Goal: Contribute content: Add original content to the website for others to see

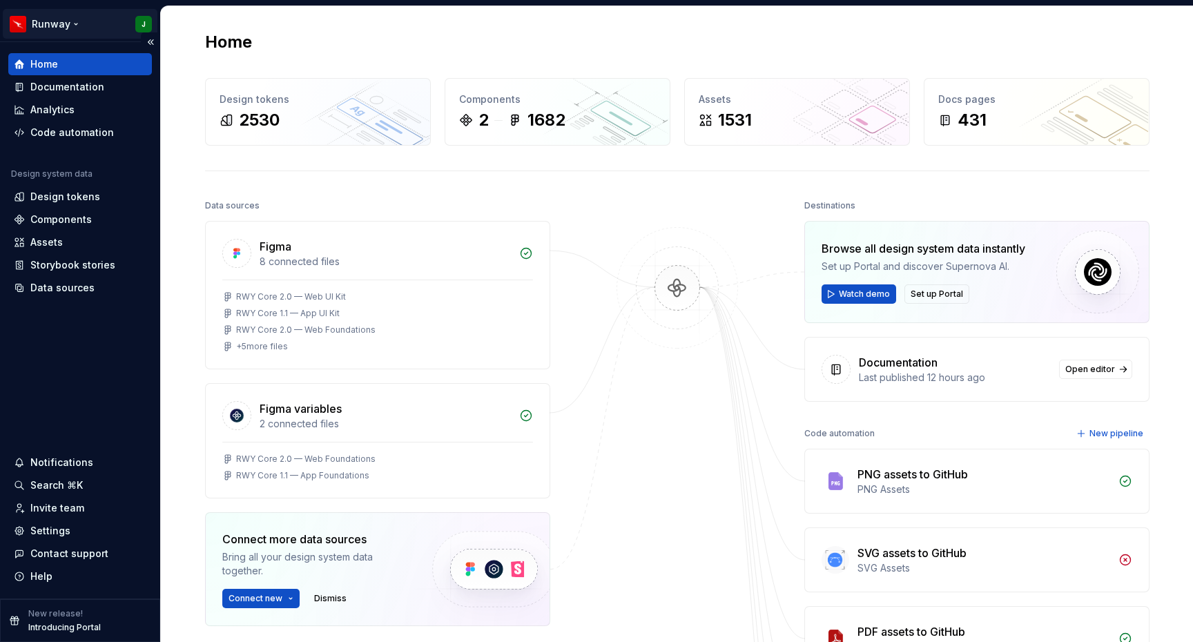
click at [55, 23] on html "Runway J Home Documentation Analytics Code automation Design system data Design…" at bounding box center [596, 321] width 1193 height 642
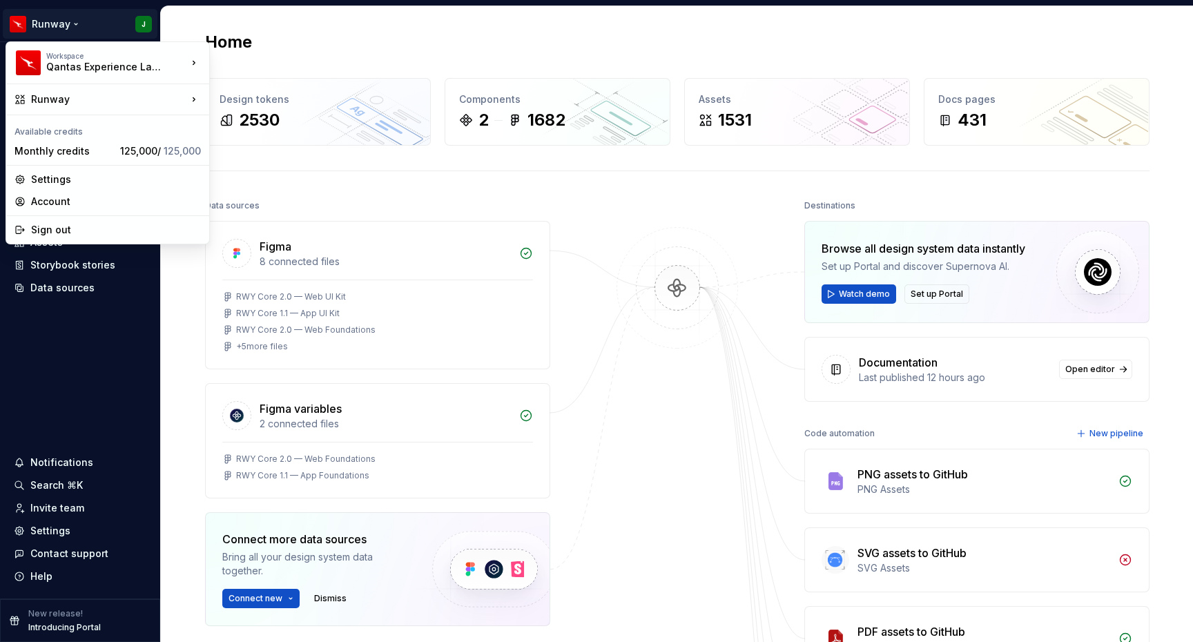
click at [281, 30] on html "Runway J Home Documentation Analytics Code automation Design system data Design…" at bounding box center [596, 321] width 1193 height 642
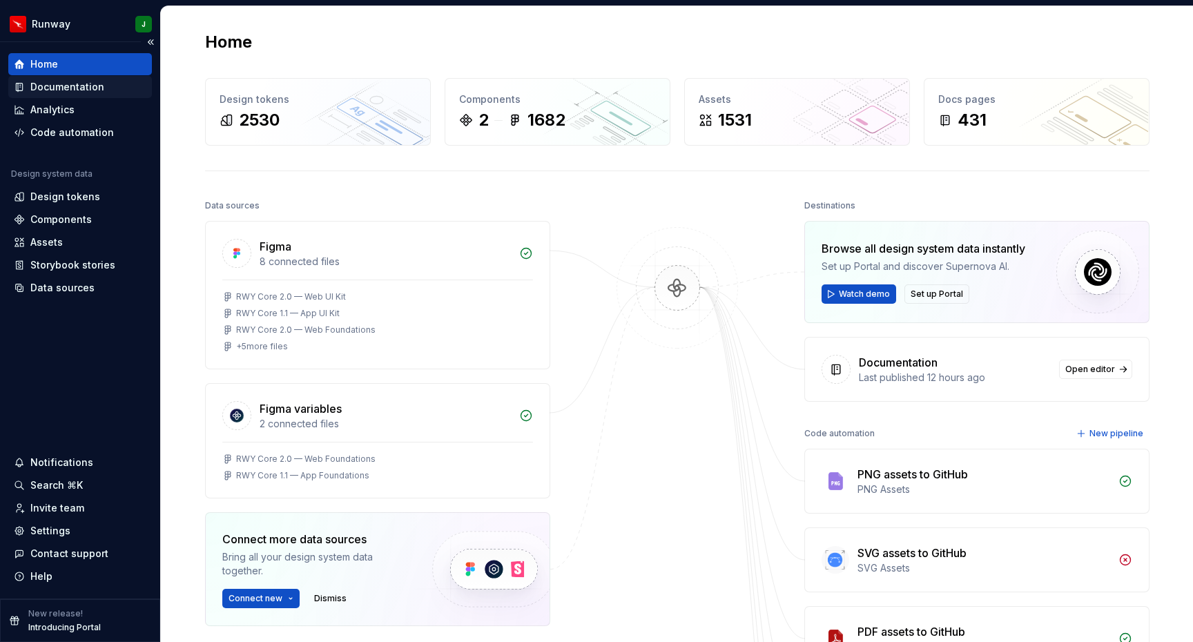
click at [71, 81] on div "Documentation" at bounding box center [67, 87] width 74 height 14
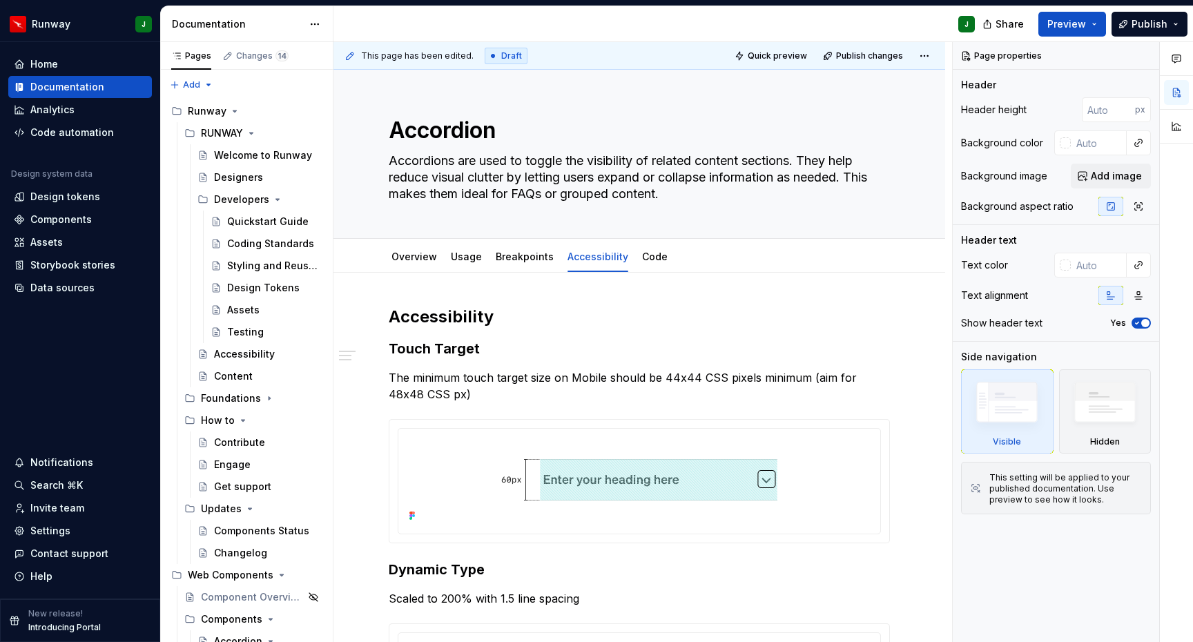
click at [698, 300] on div "This page has been edited. Draft Quick preview Publish changes Accordion Accord…" at bounding box center [642, 342] width 618 height 600
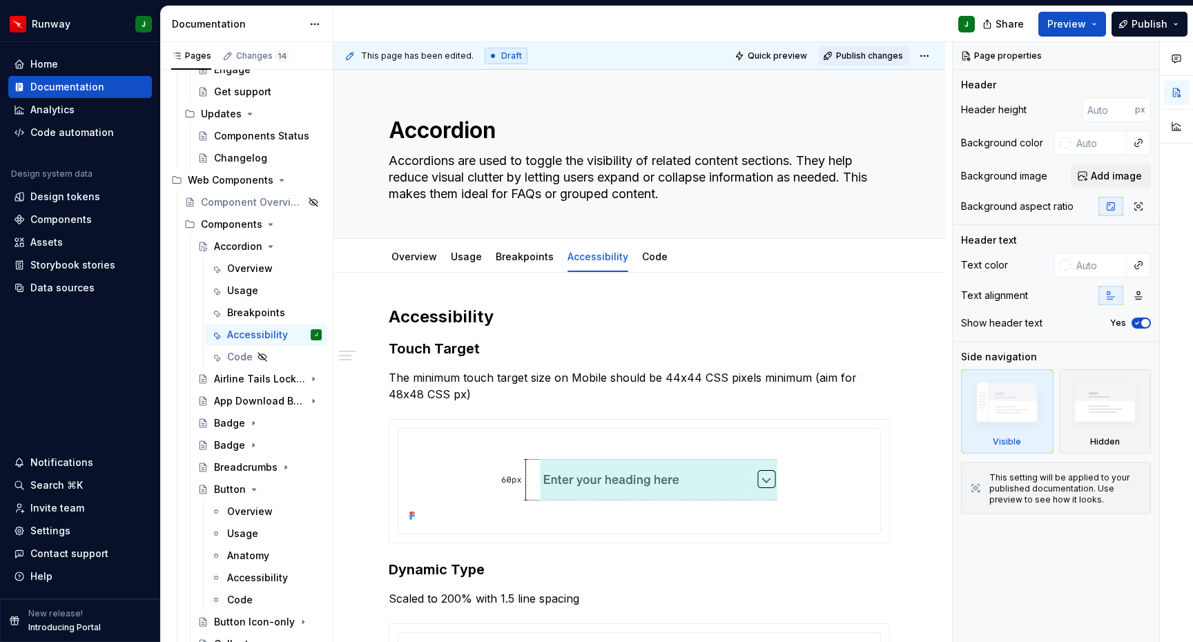
click at [880, 60] on span "Publish changes" at bounding box center [869, 55] width 67 height 11
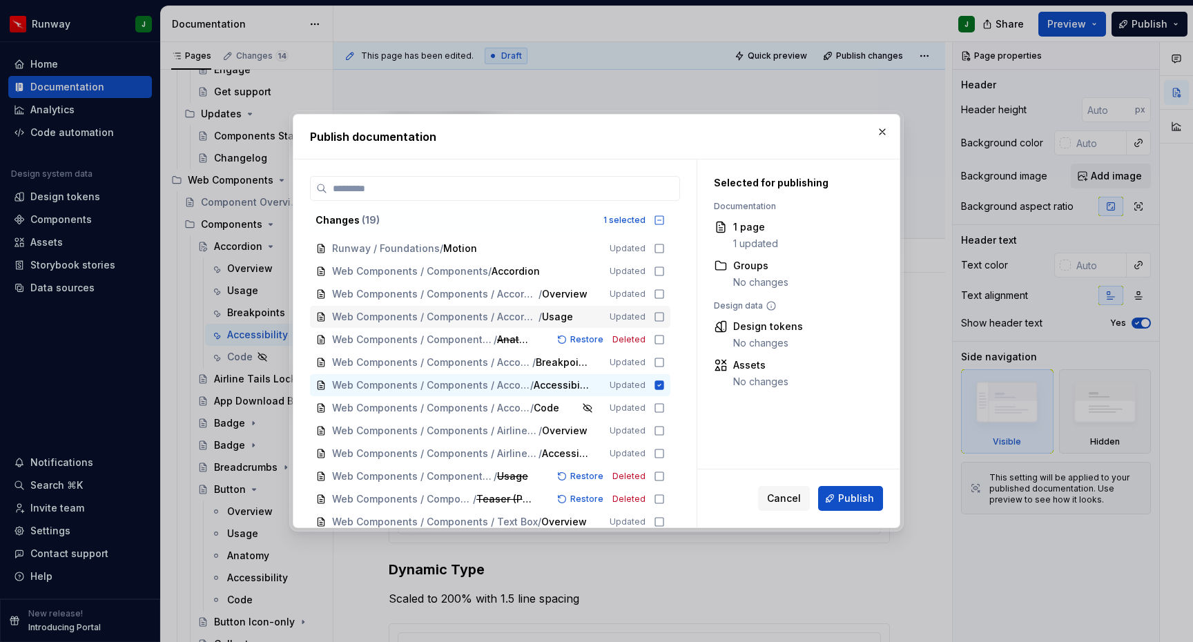
scroll to position [139, 0]
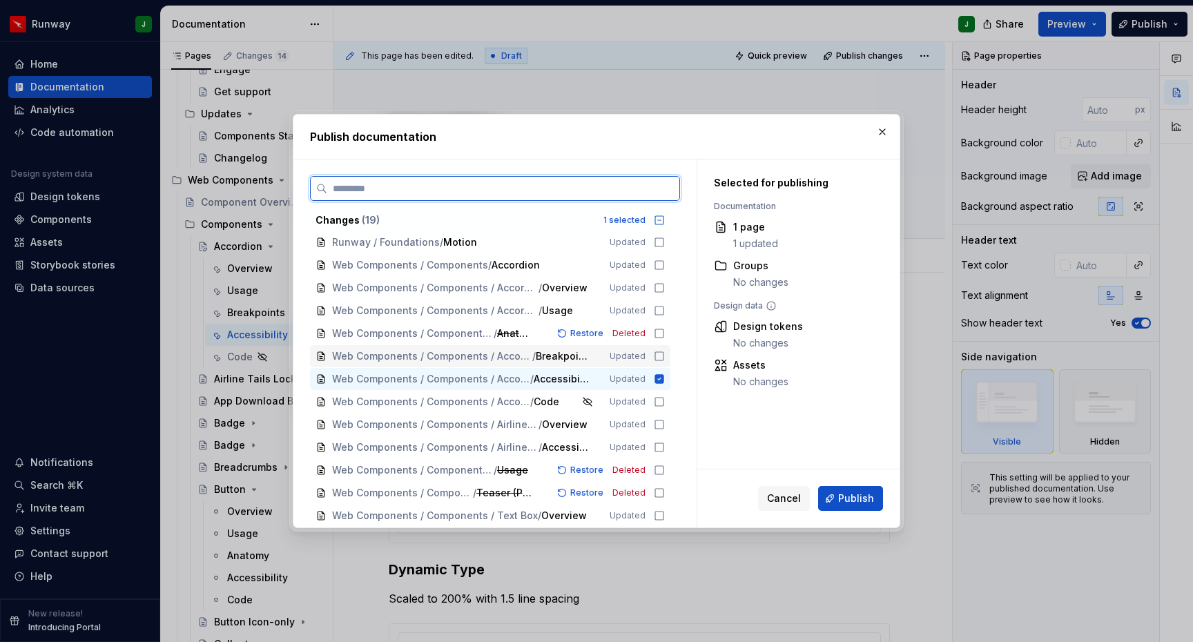
click at [665, 357] on icon at bounding box center [659, 356] width 11 height 11
click at [665, 404] on icon at bounding box center [659, 401] width 11 height 11
click at [665, 334] on icon at bounding box center [659, 333] width 11 height 11
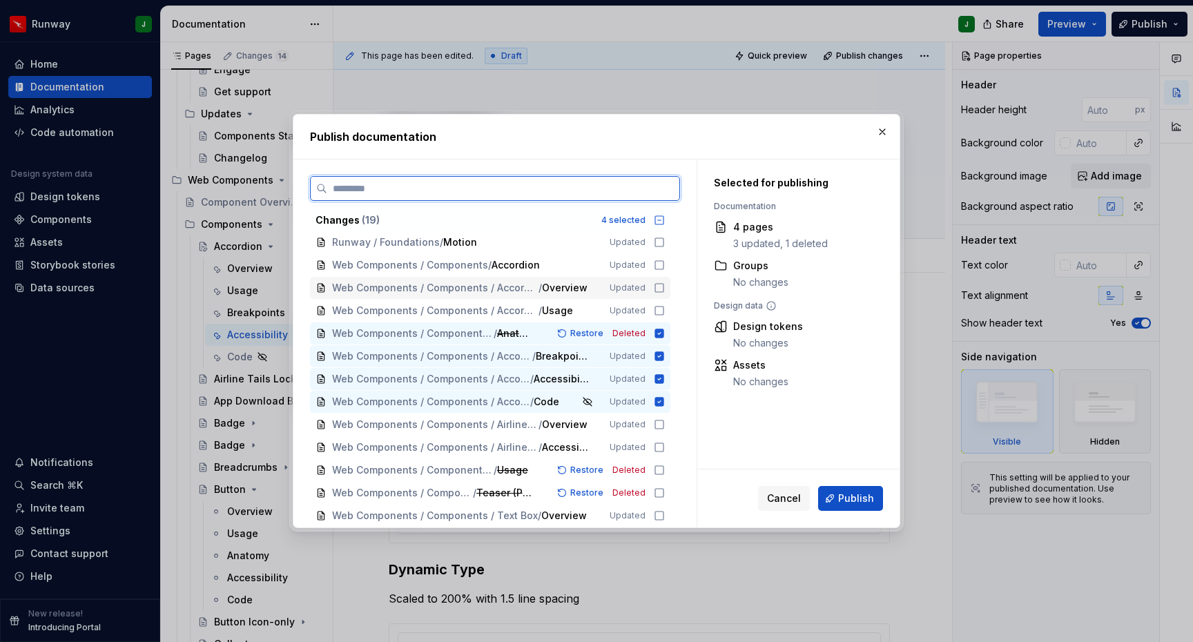
click at [665, 291] on icon at bounding box center [659, 287] width 11 height 11
click at [663, 306] on icon at bounding box center [659, 310] width 8 height 8
click at [665, 265] on icon at bounding box center [659, 264] width 11 height 11
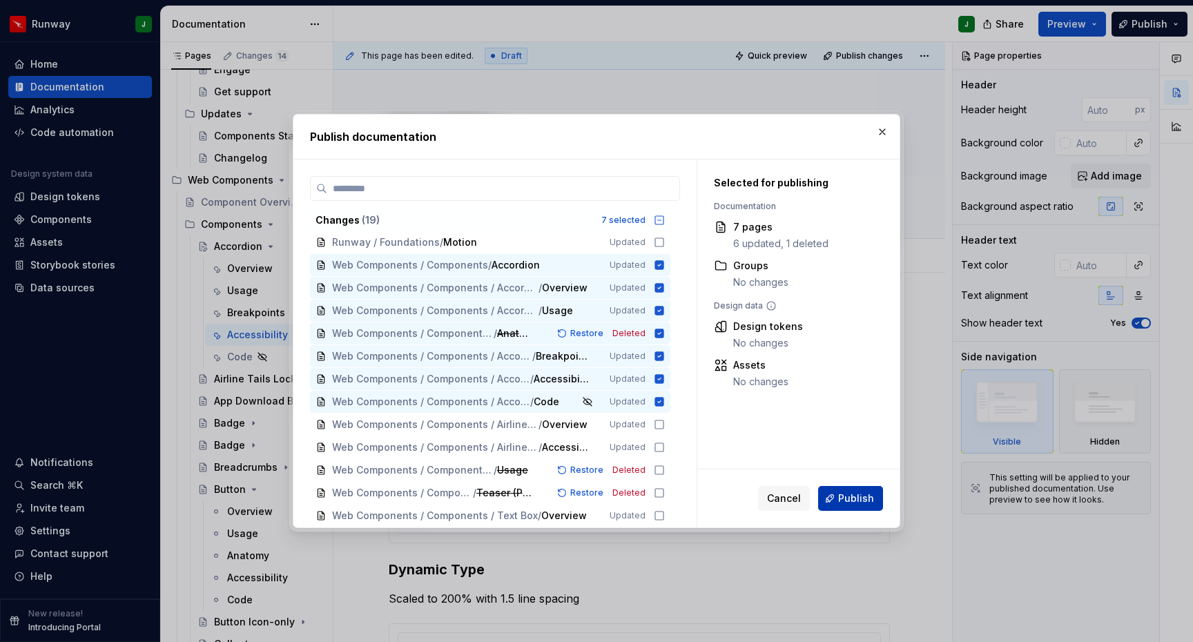
click at [856, 495] on span "Publish" at bounding box center [856, 498] width 36 height 14
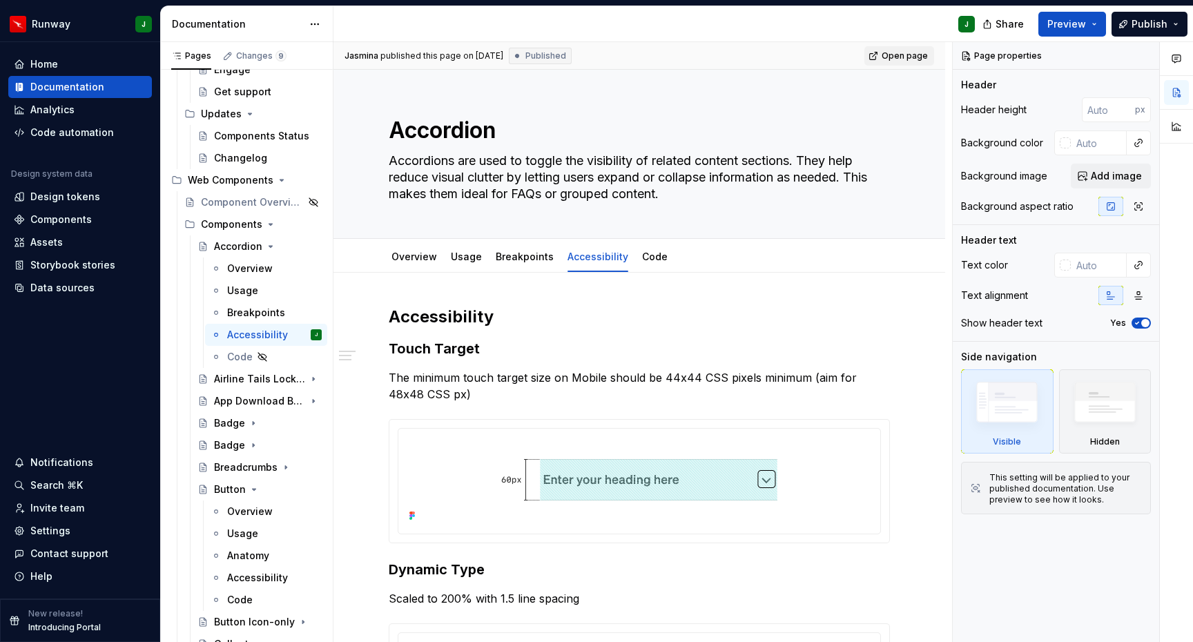
click at [909, 60] on span "Open page" at bounding box center [904, 55] width 46 height 11
click at [900, 57] on span "Open page" at bounding box center [904, 55] width 46 height 11
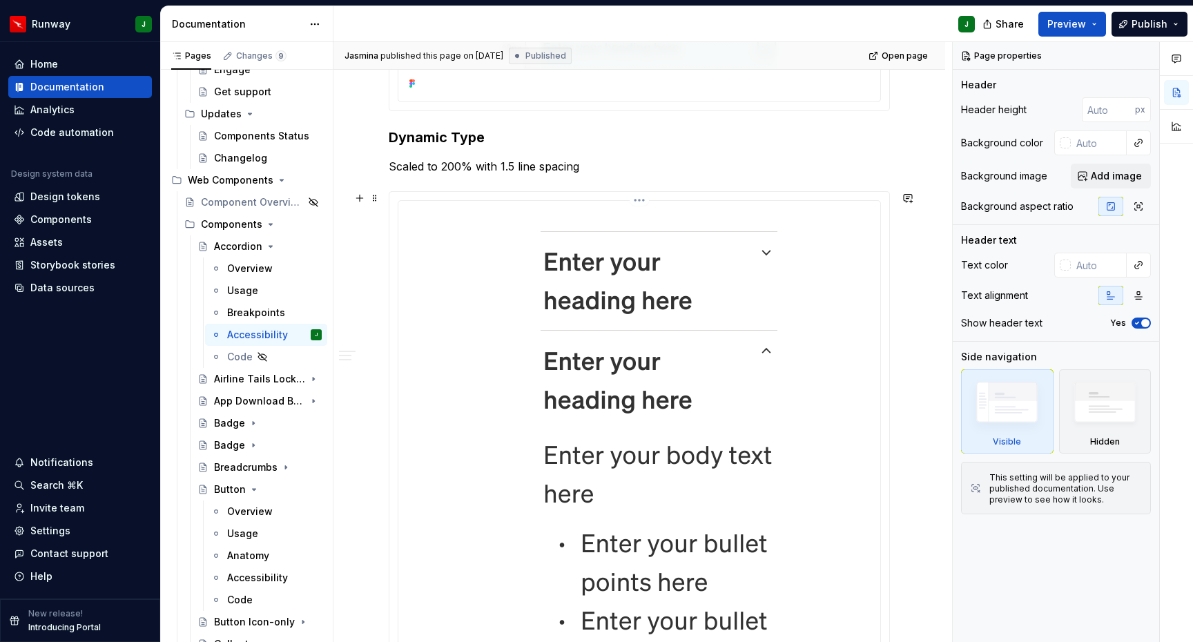
scroll to position [0, 0]
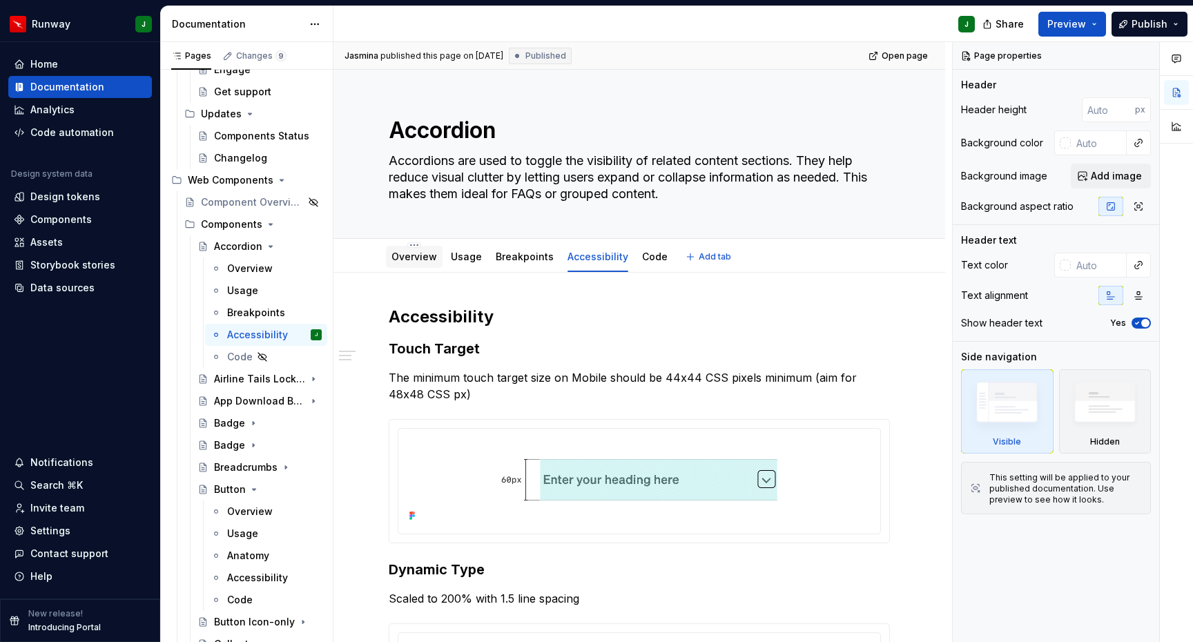
click at [415, 262] on div "Overview" at bounding box center [414, 257] width 46 height 14
click at [416, 261] on link "Overview" at bounding box center [414, 257] width 46 height 12
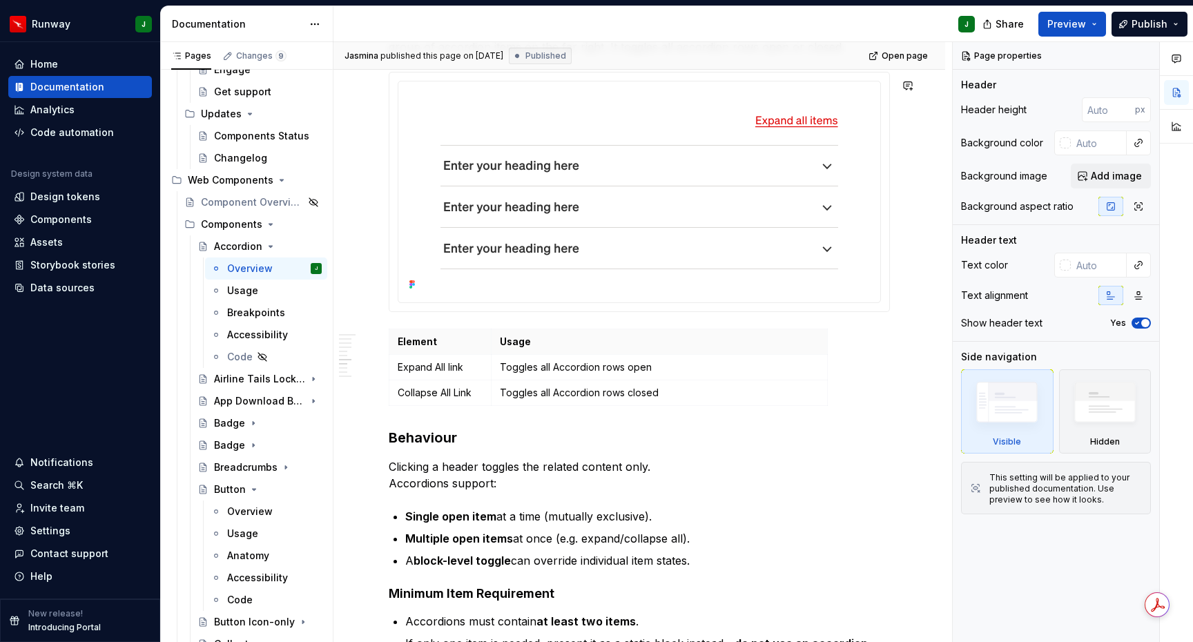
scroll to position [2152, 0]
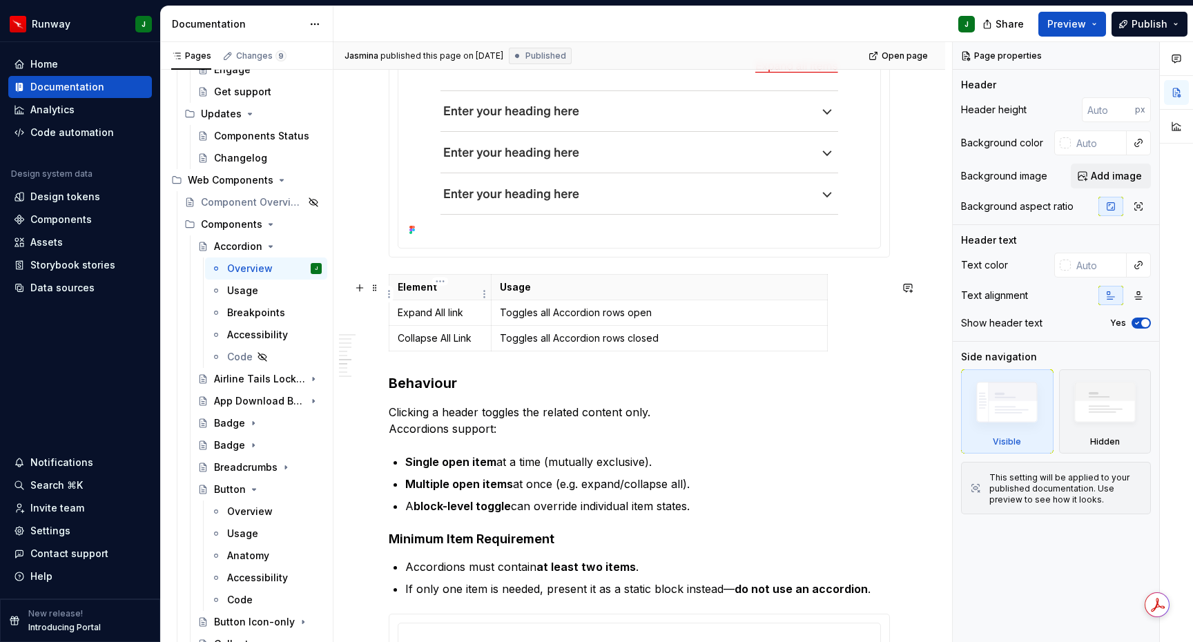
click at [463, 290] on p "Element" at bounding box center [440, 287] width 85 height 14
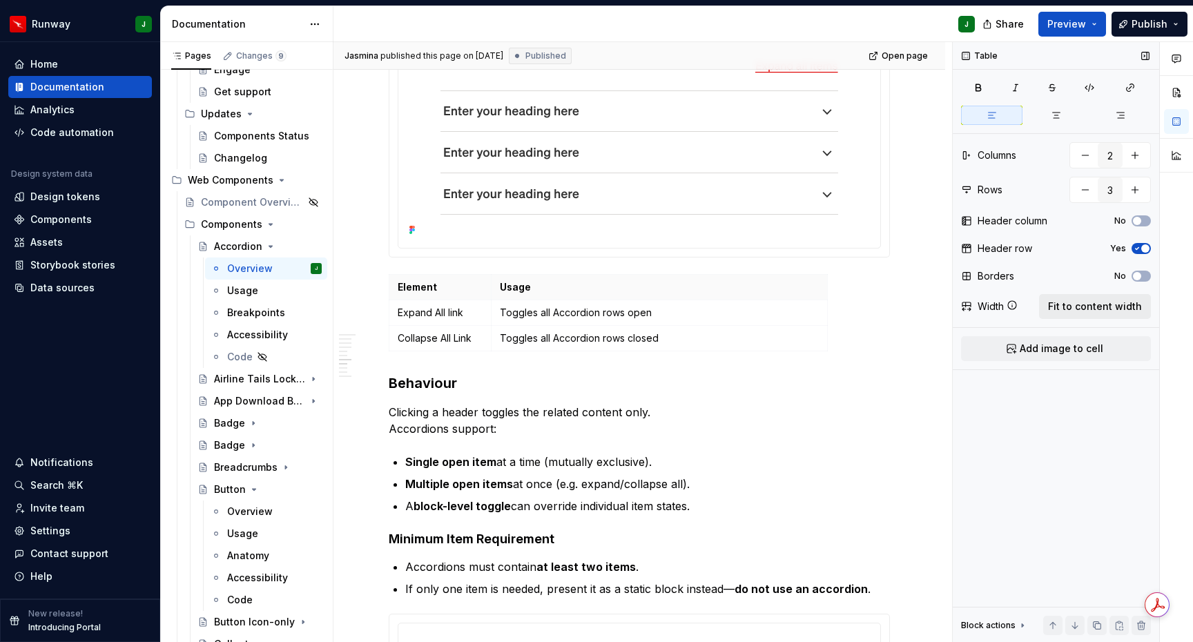
click at [1098, 306] on span "Fit to content width" at bounding box center [1095, 307] width 94 height 14
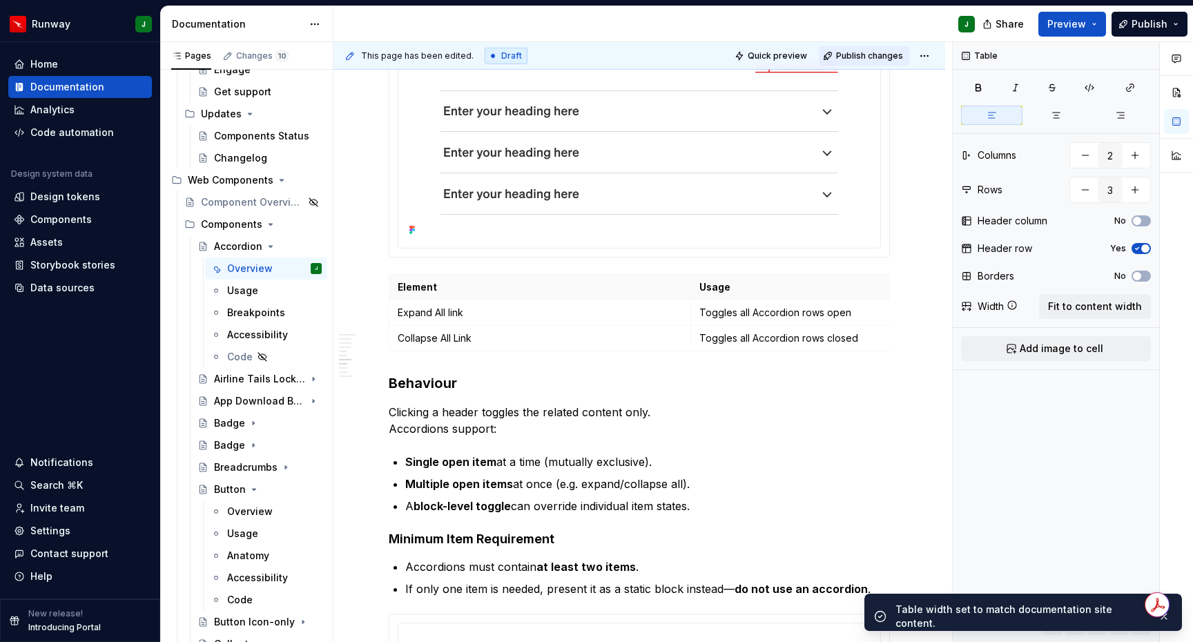
click at [861, 53] on span "Publish changes" at bounding box center [869, 55] width 67 height 11
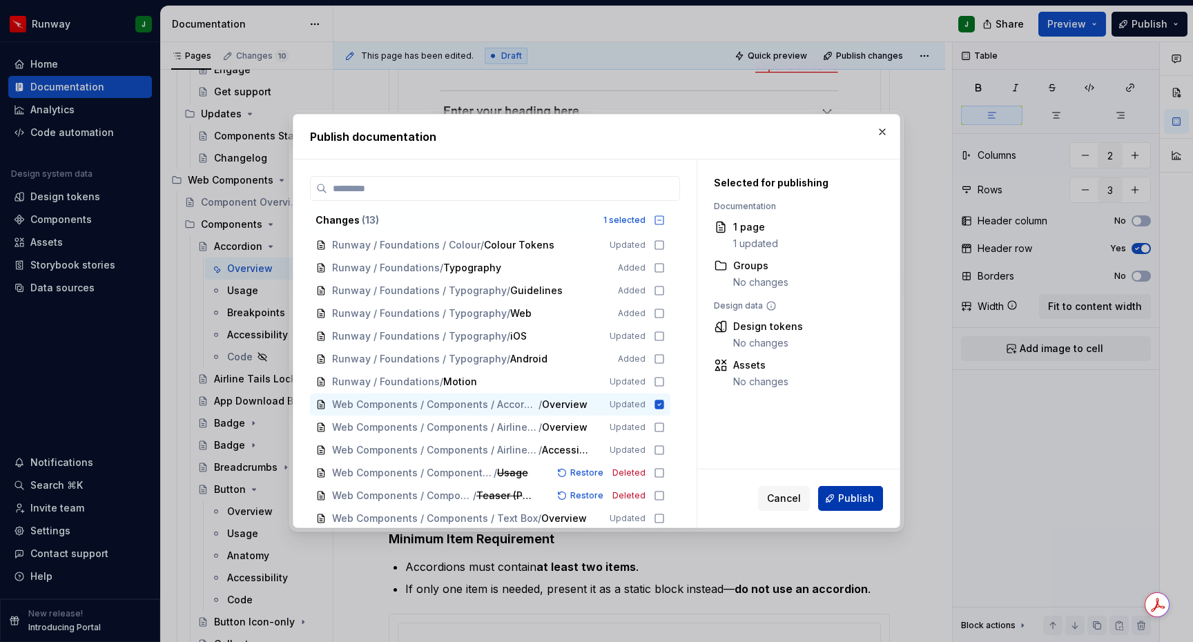
click at [854, 499] on span "Publish" at bounding box center [856, 498] width 36 height 14
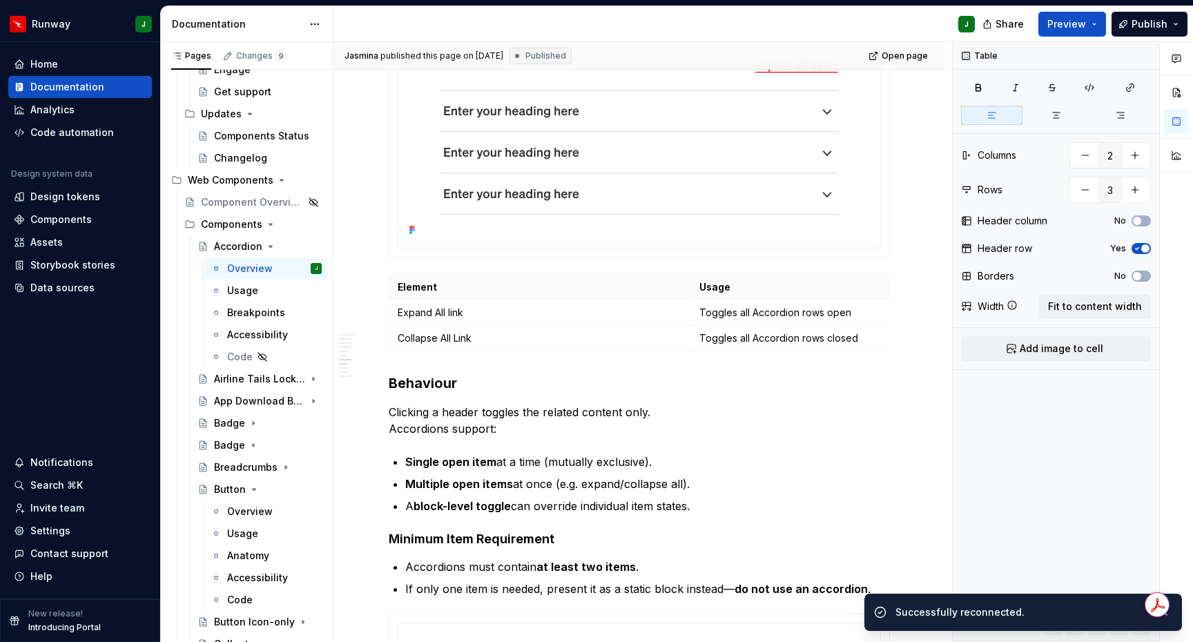
type textarea "*"
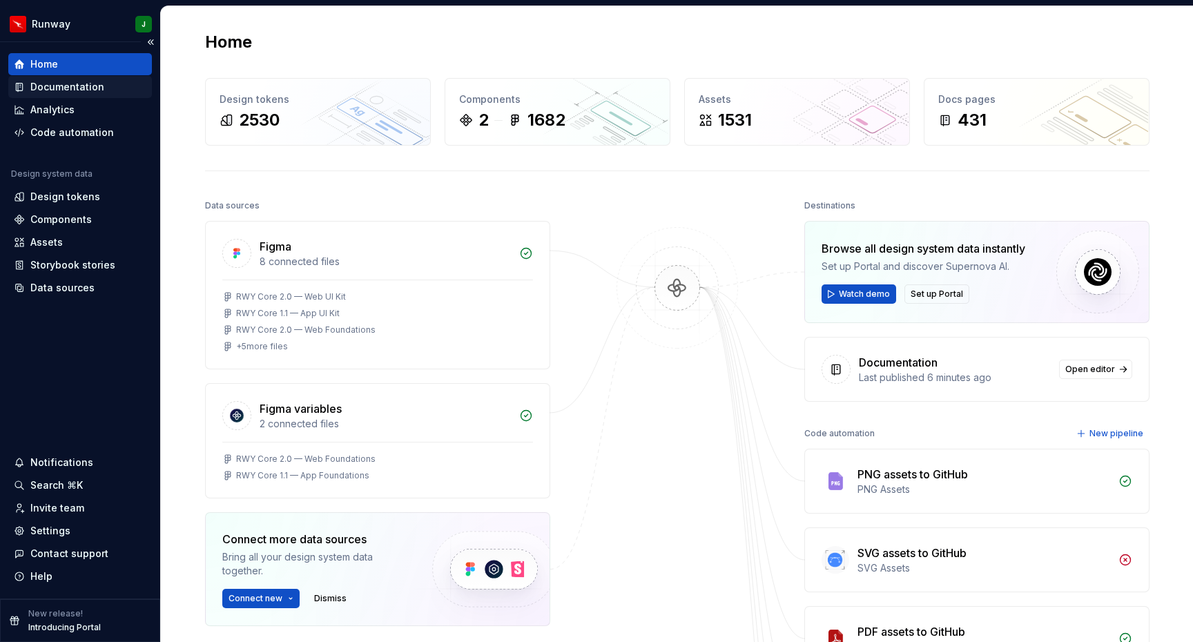
click at [75, 88] on div "Documentation" at bounding box center [67, 87] width 74 height 14
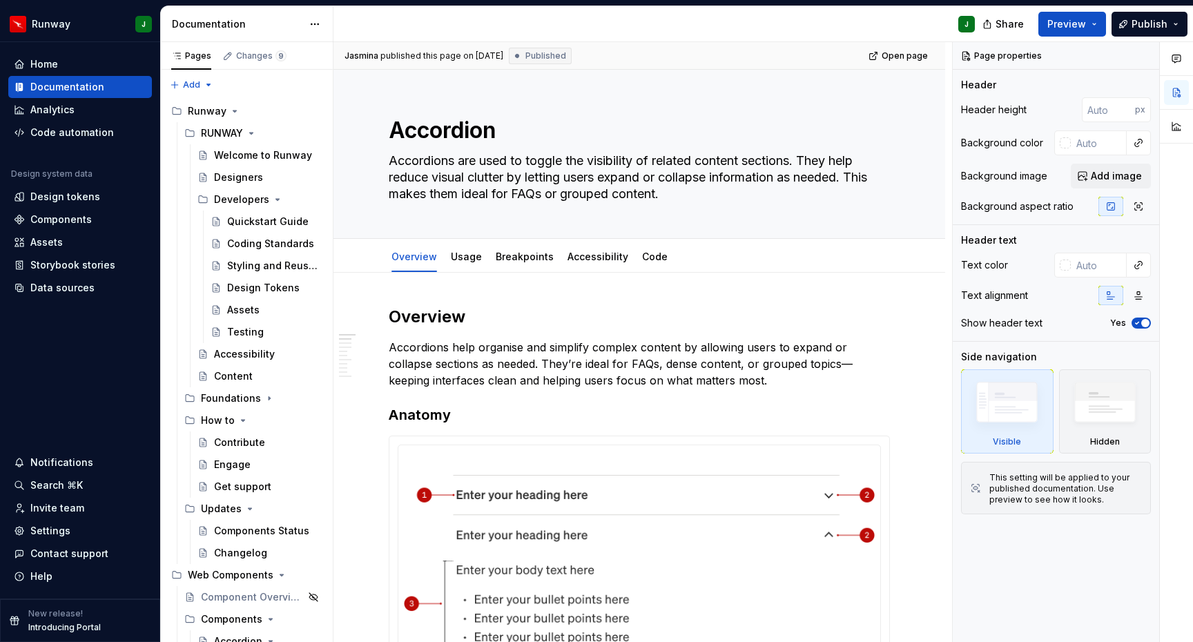
type textarea "*"
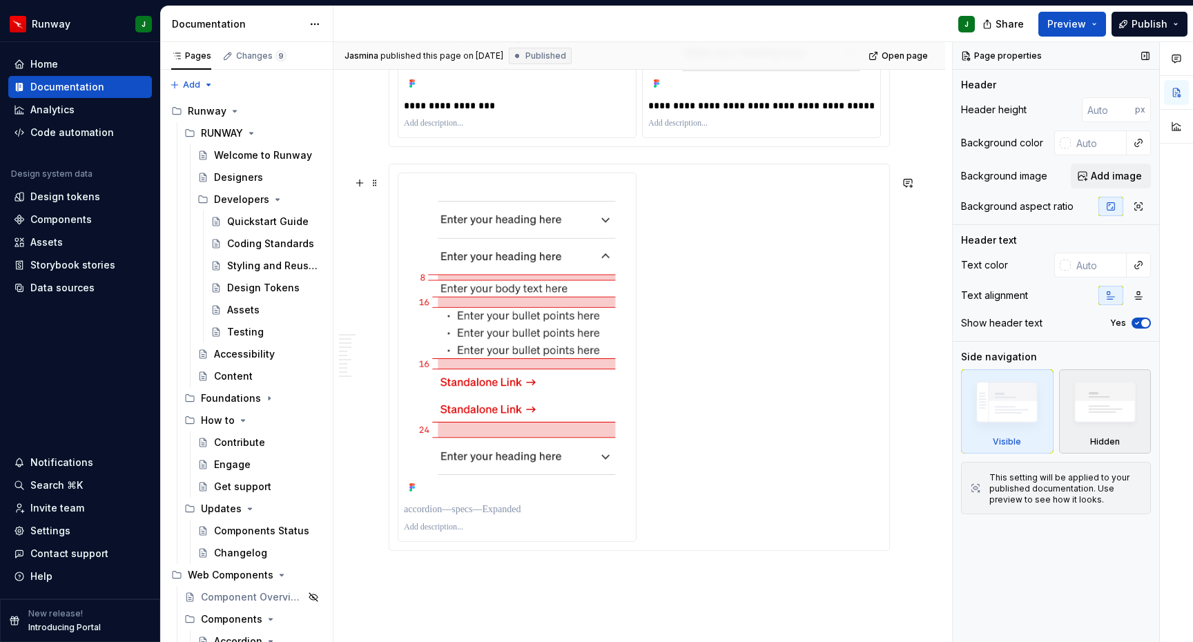
scroll to position [3650, 0]
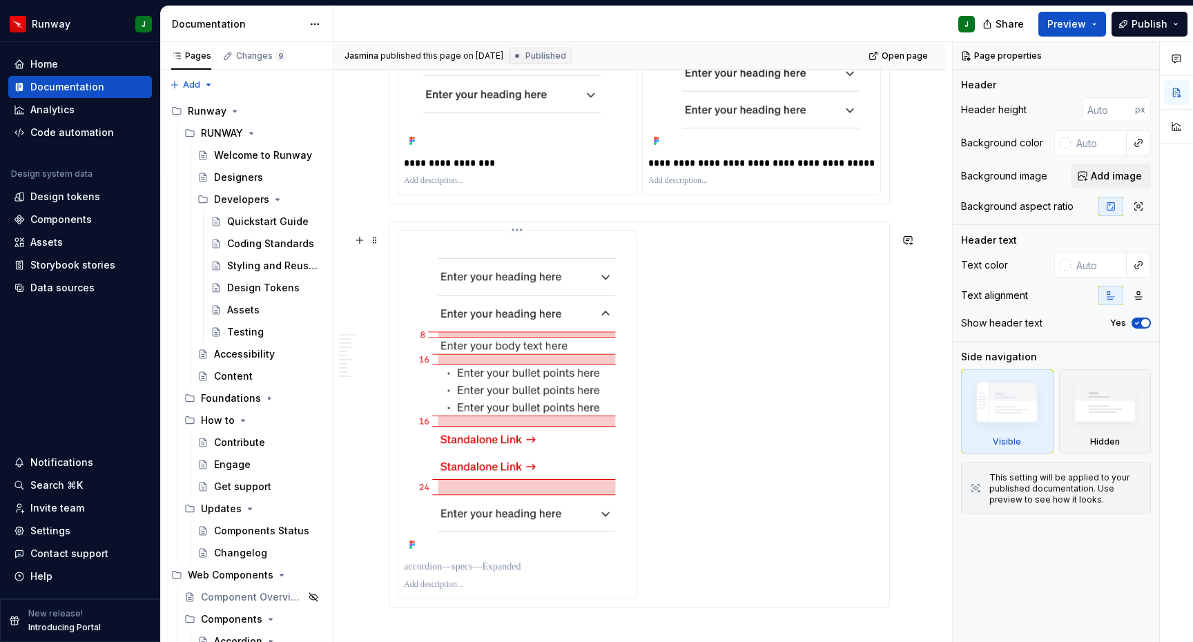
click at [477, 573] on p at bounding box center [517, 567] width 226 height 14
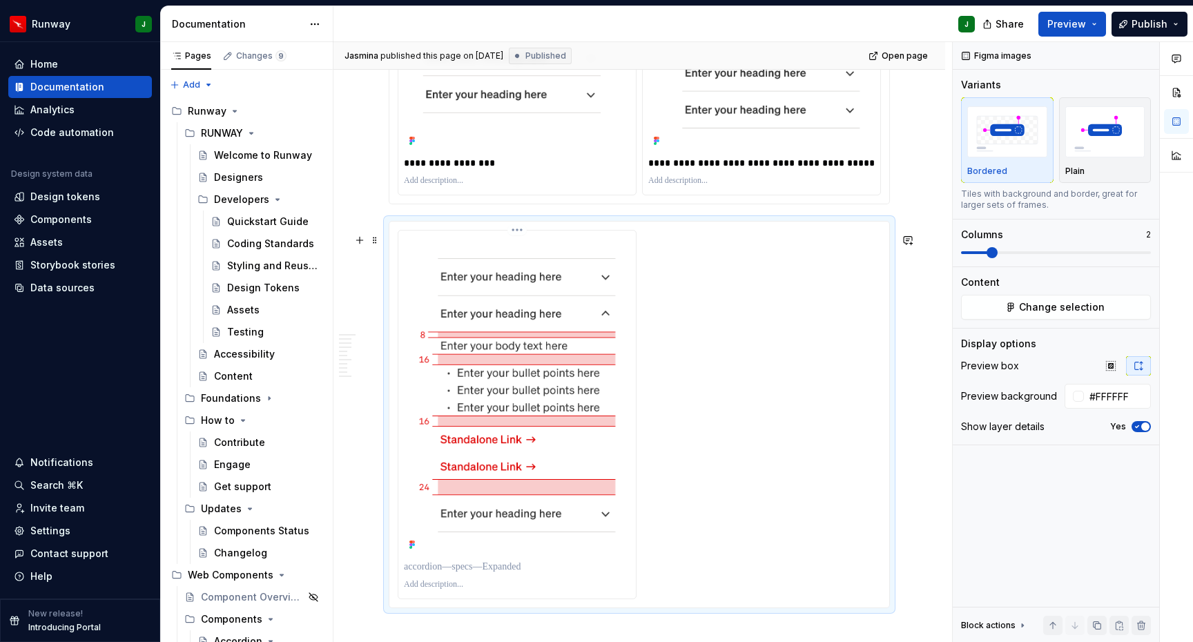
click at [447, 573] on p at bounding box center [517, 567] width 226 height 14
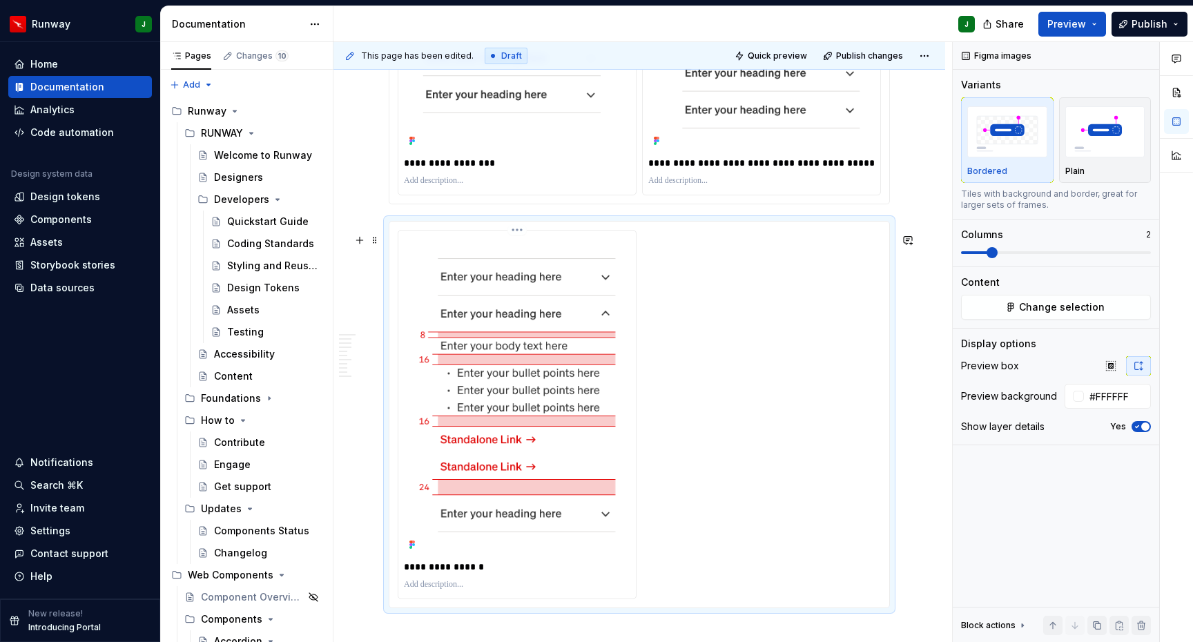
scroll to position [3666, 0]
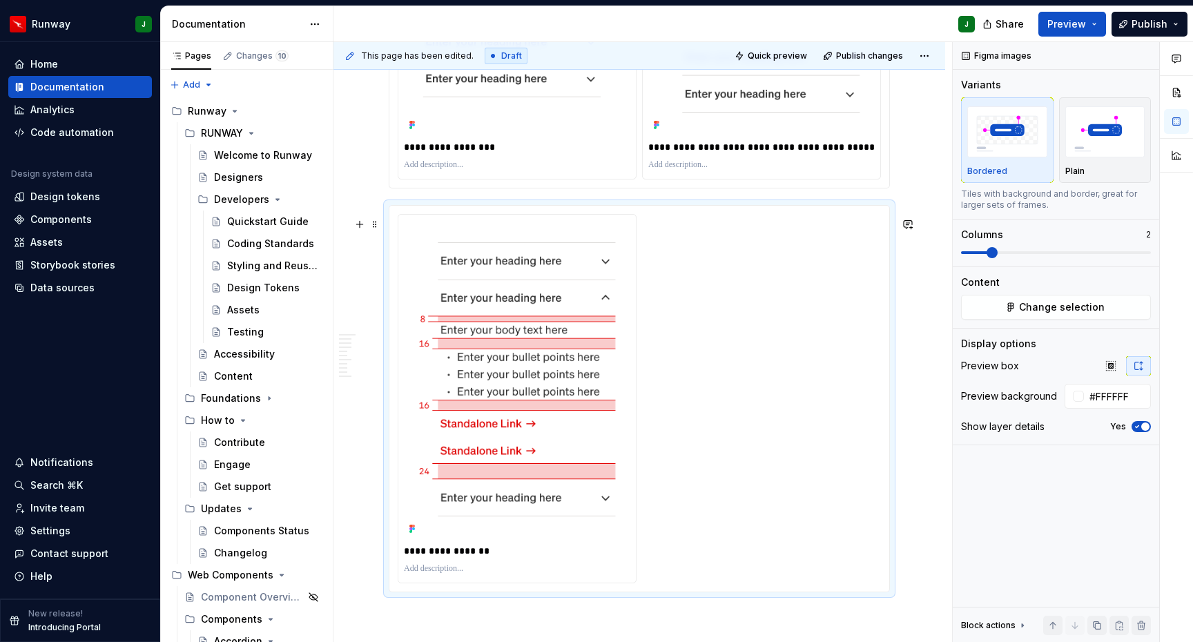
click at [931, 532] on div "**********" at bounding box center [642, 342] width 618 height 600
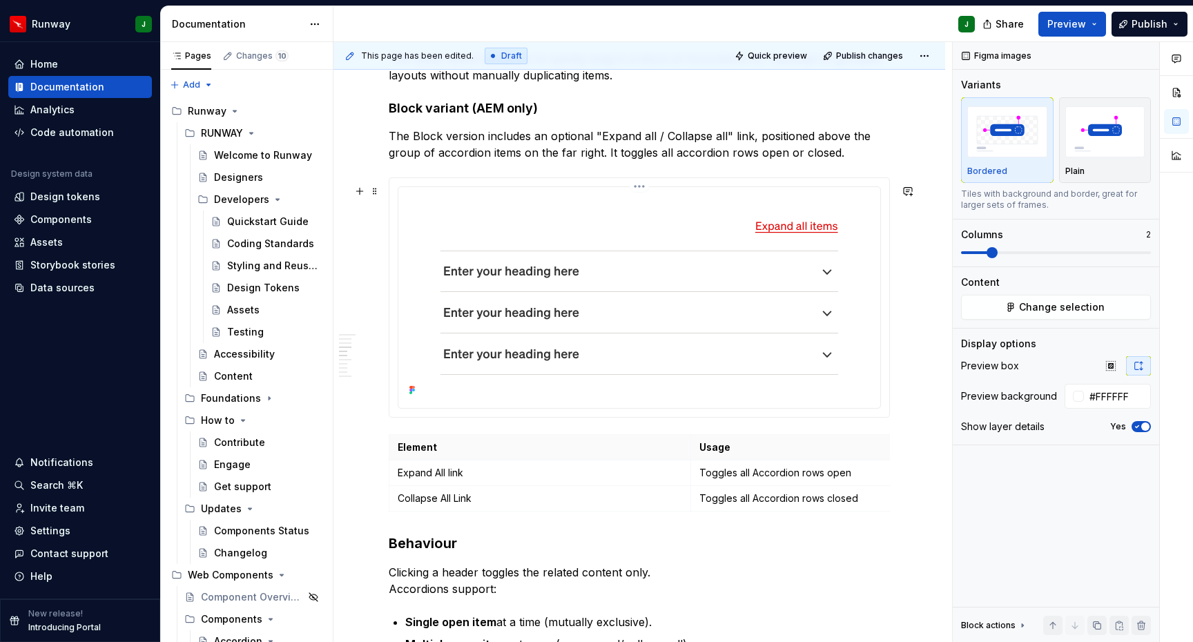
scroll to position [1796, 0]
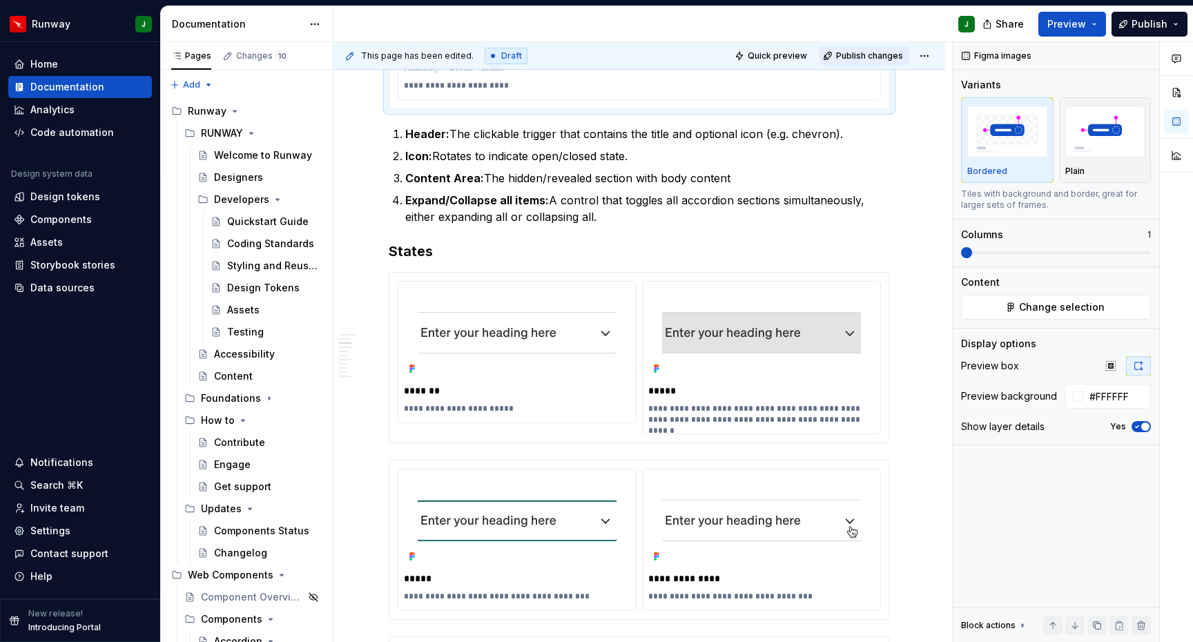
click at [863, 64] on button "Publish changes" at bounding box center [863, 55] width 90 height 19
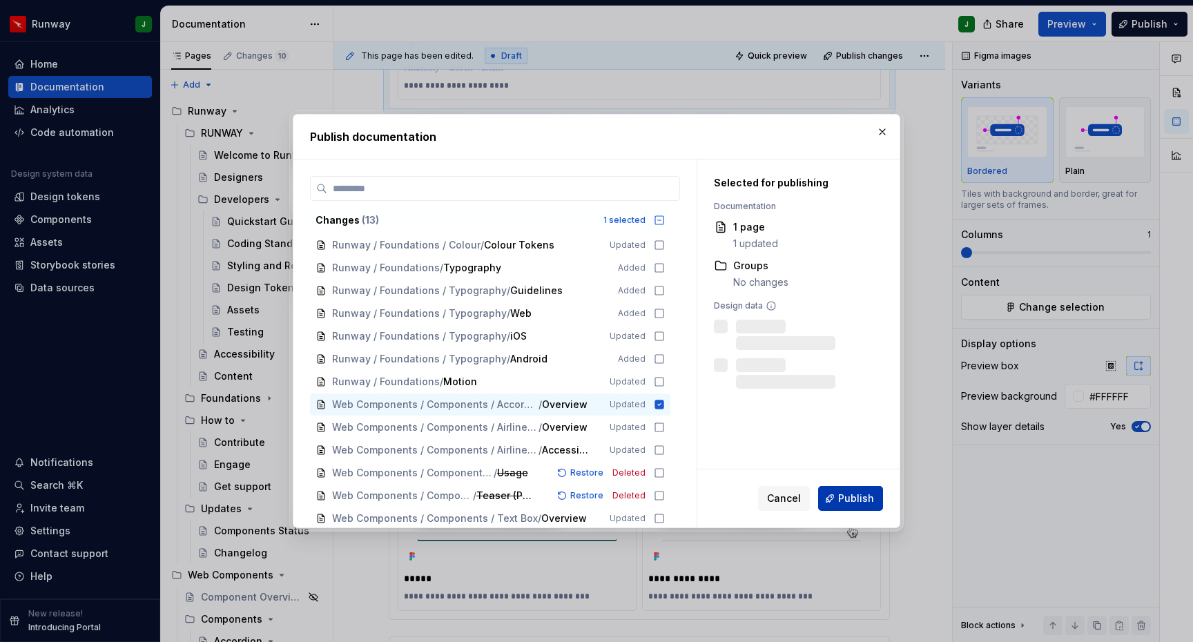
click at [847, 502] on span "Publish" at bounding box center [856, 498] width 36 height 14
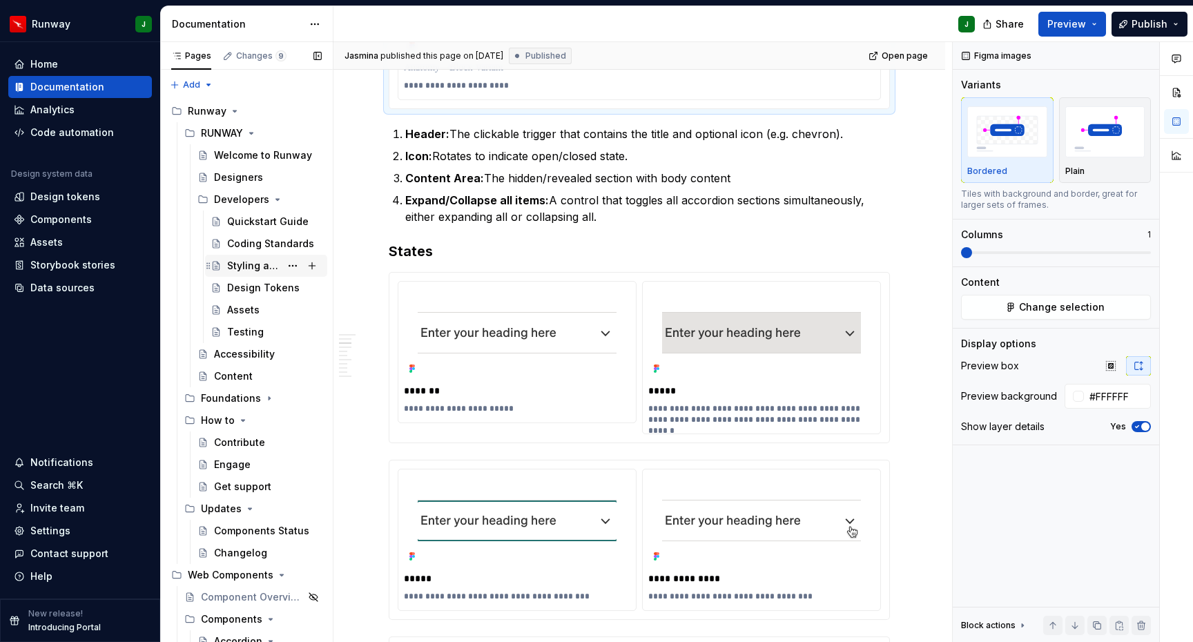
scroll to position [0, 0]
click at [276, 200] on icon "Page tree" at bounding box center [274, 199] width 11 height 11
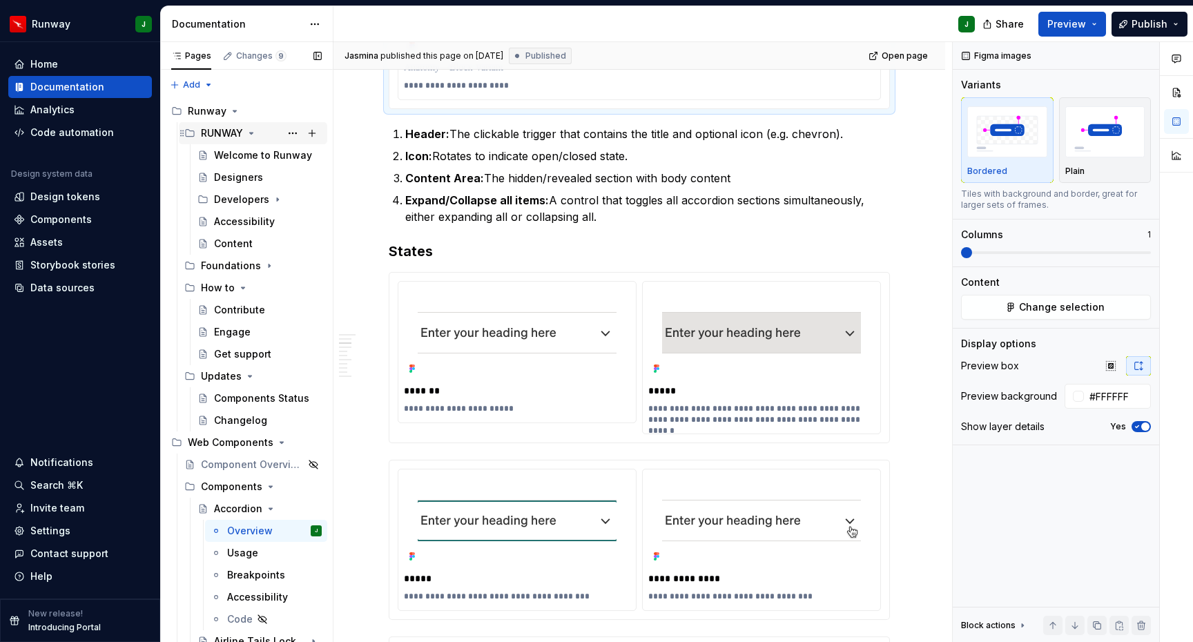
click at [252, 134] on icon "Page tree" at bounding box center [251, 133] width 3 height 1
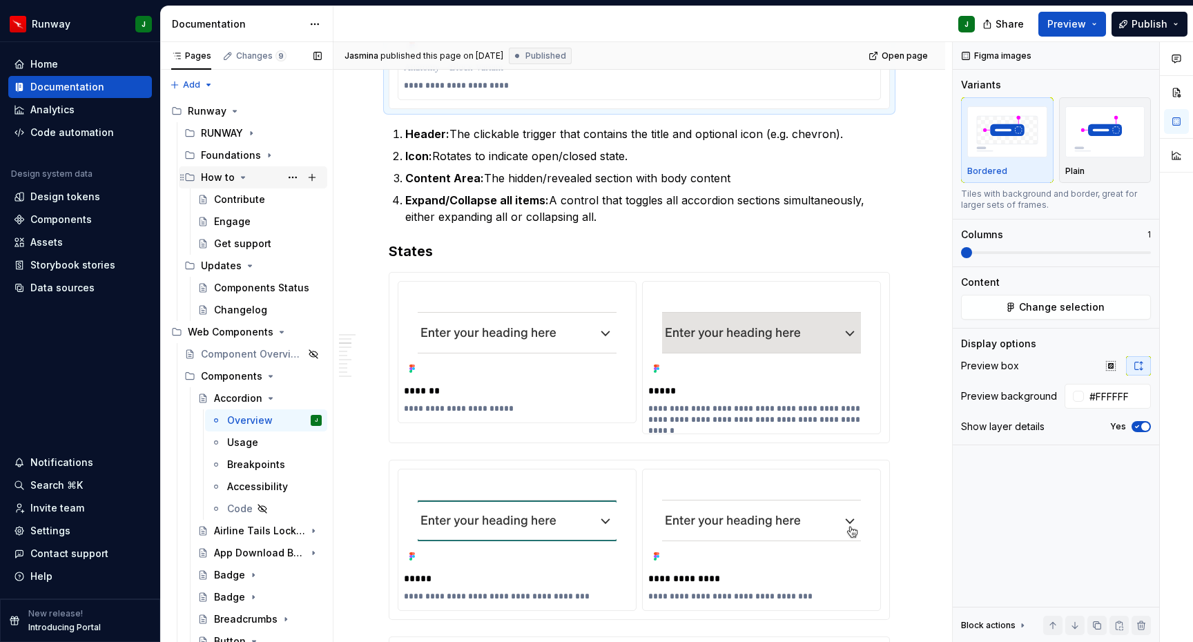
click at [242, 177] on icon "Page tree" at bounding box center [243, 177] width 3 height 1
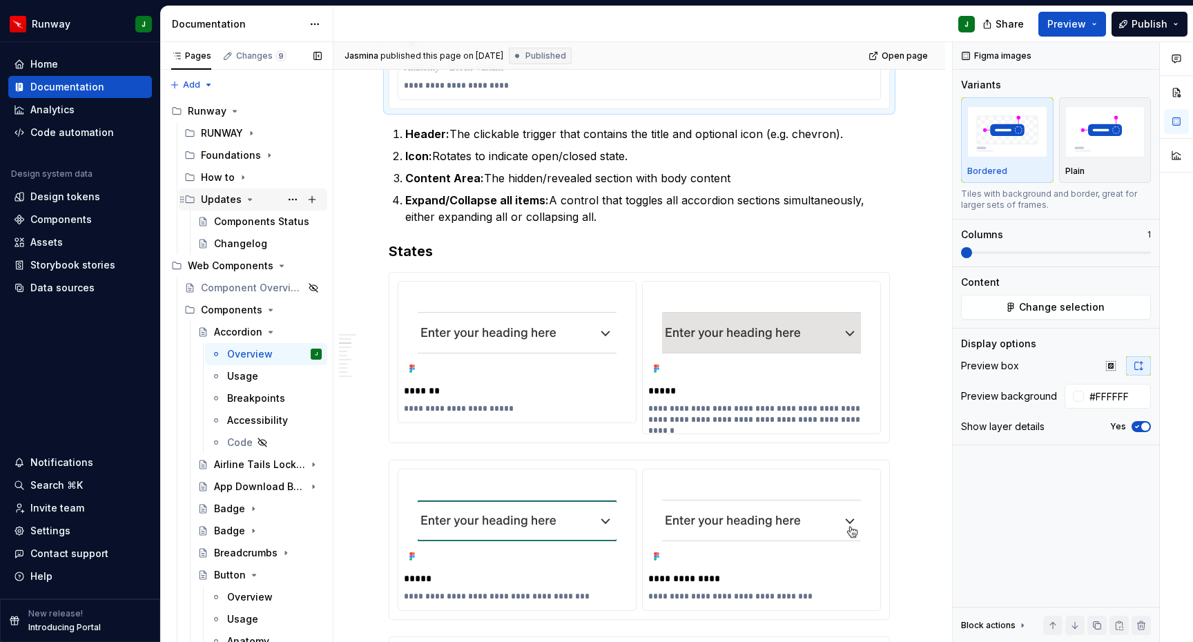
click at [249, 200] on icon "Page tree" at bounding box center [249, 199] width 11 height 11
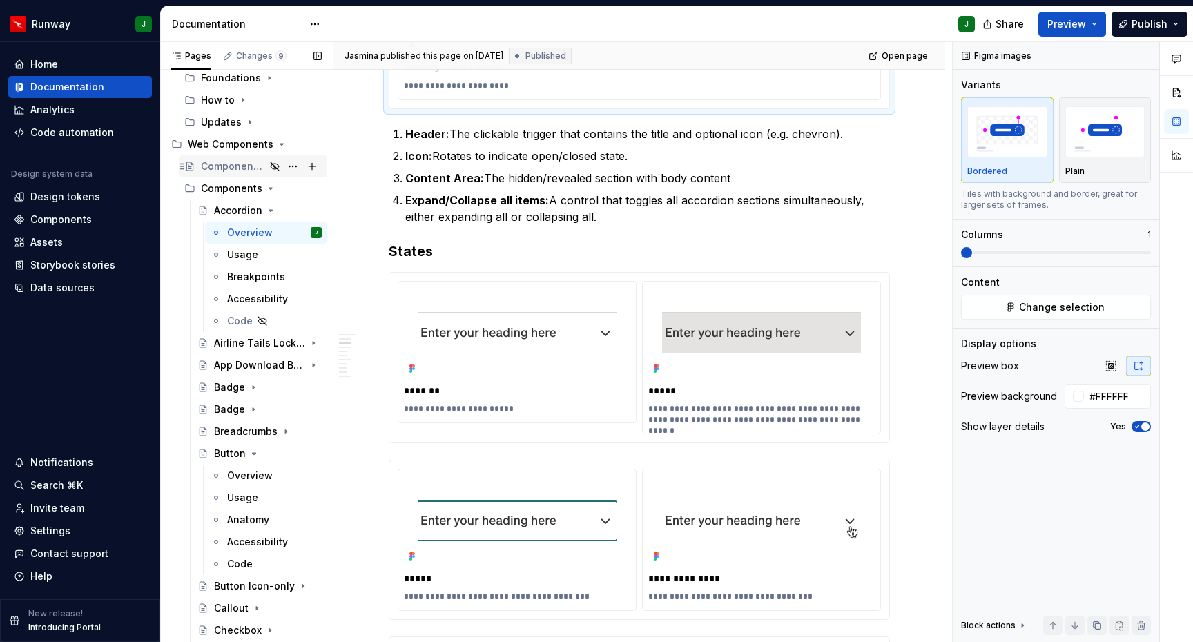
scroll to position [81, 0]
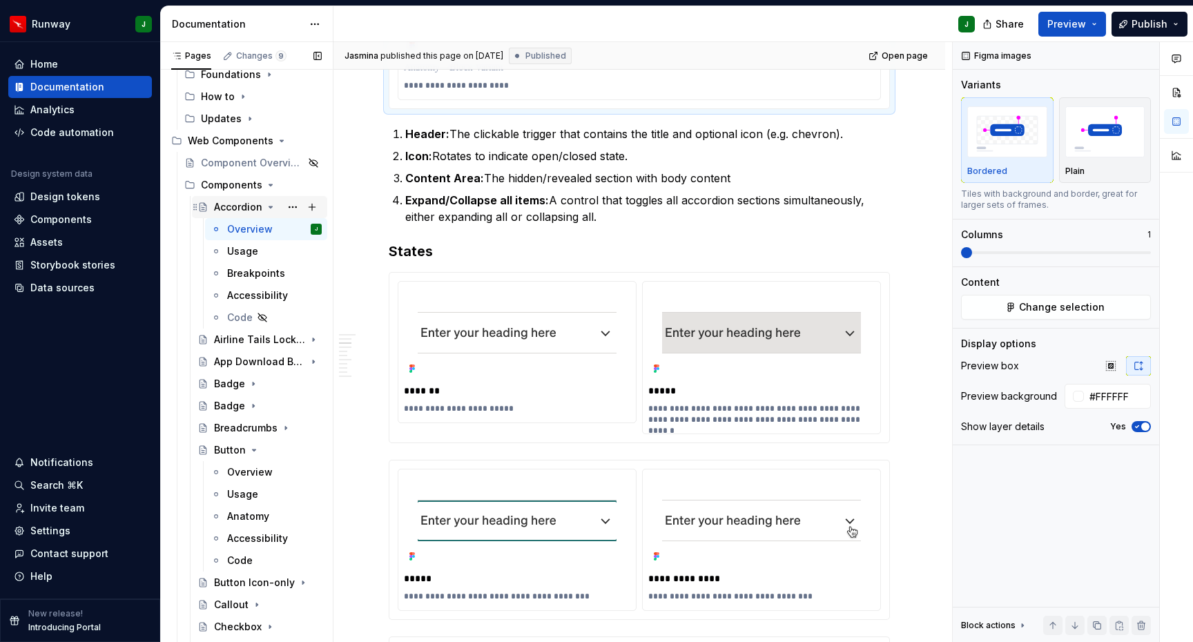
click at [269, 206] on icon "Page tree" at bounding box center [270, 206] width 3 height 1
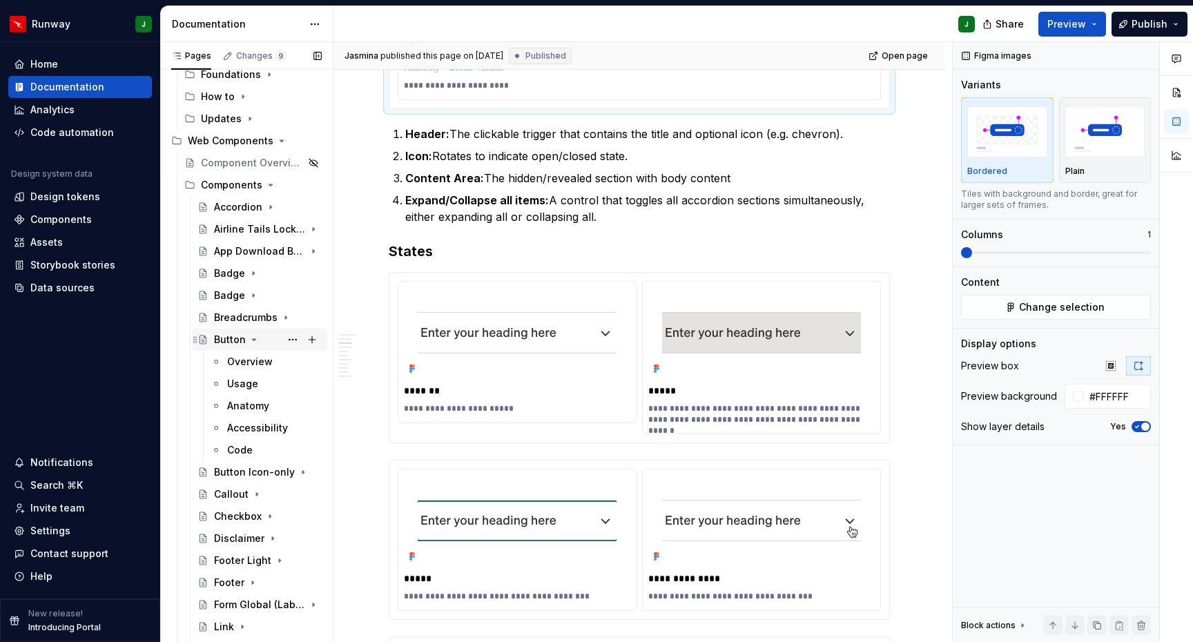
click at [253, 342] on icon "Page tree" at bounding box center [253, 339] width 11 height 11
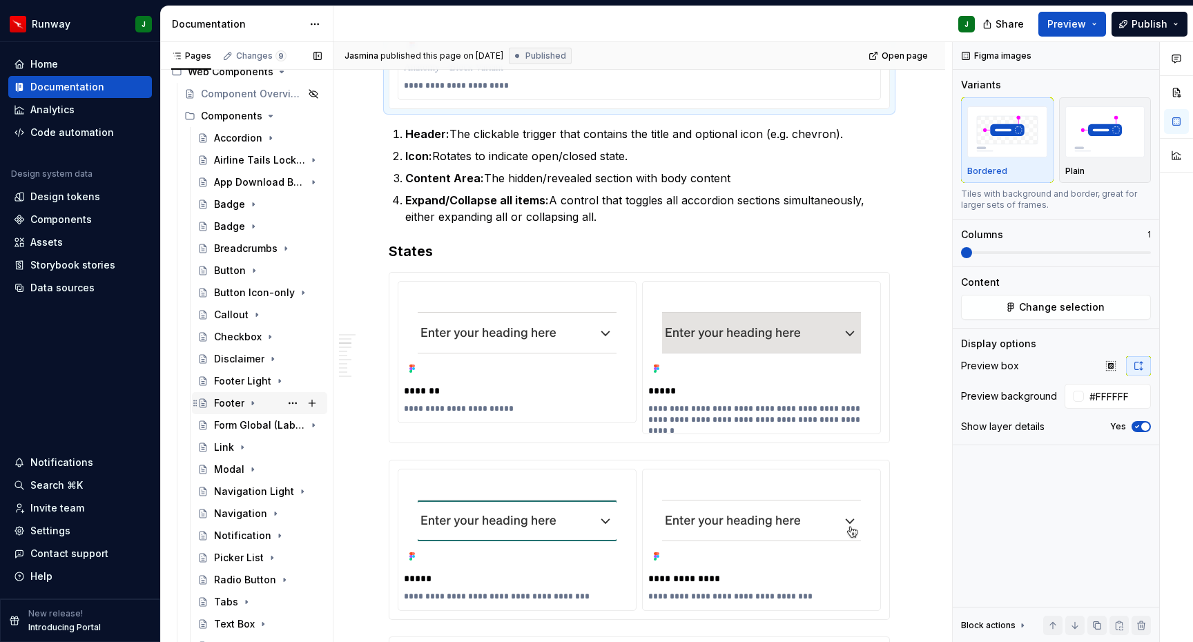
scroll to position [101, 0]
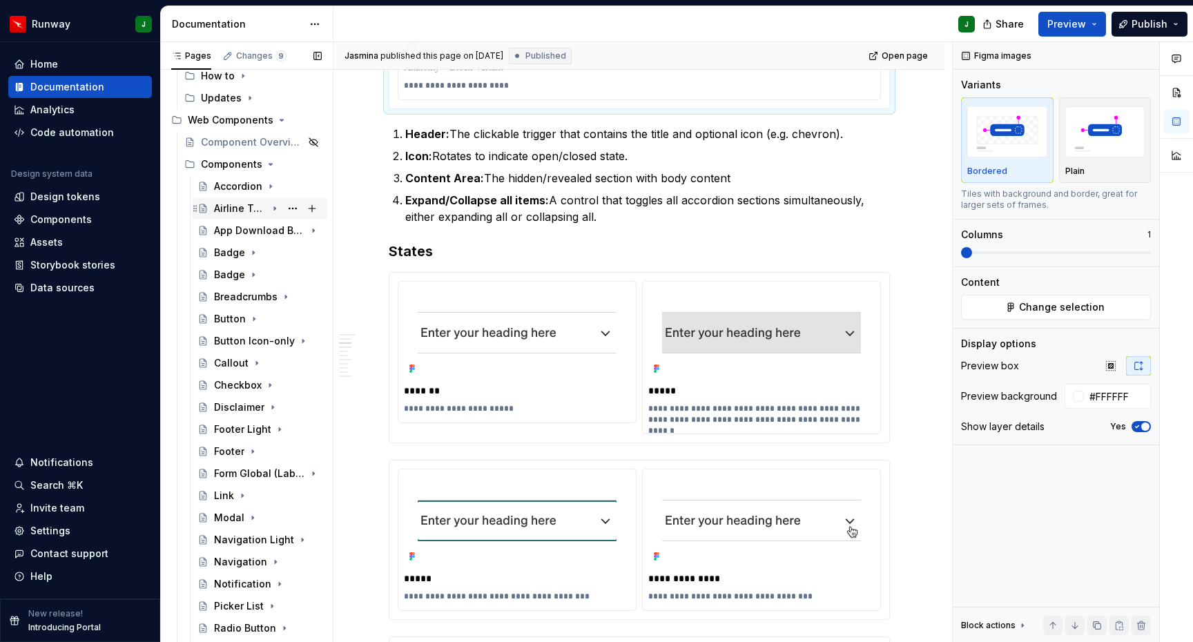
click at [258, 205] on div "Airline Tails Lockup" at bounding box center [240, 209] width 52 height 14
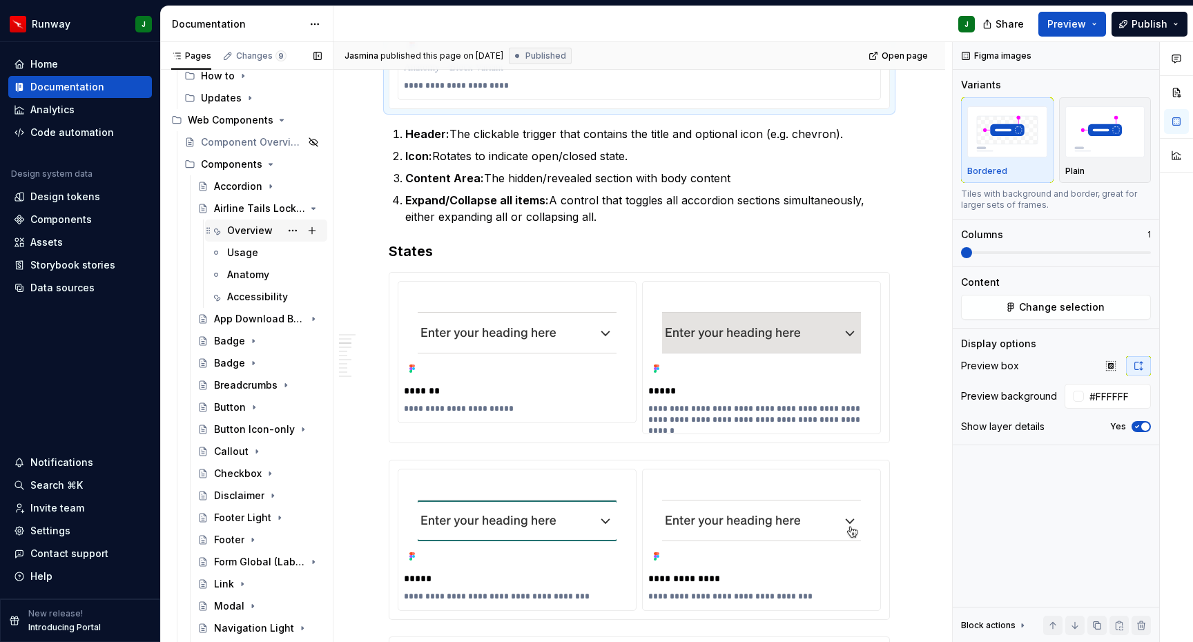
click at [246, 228] on div "Overview" at bounding box center [250, 231] width 46 height 14
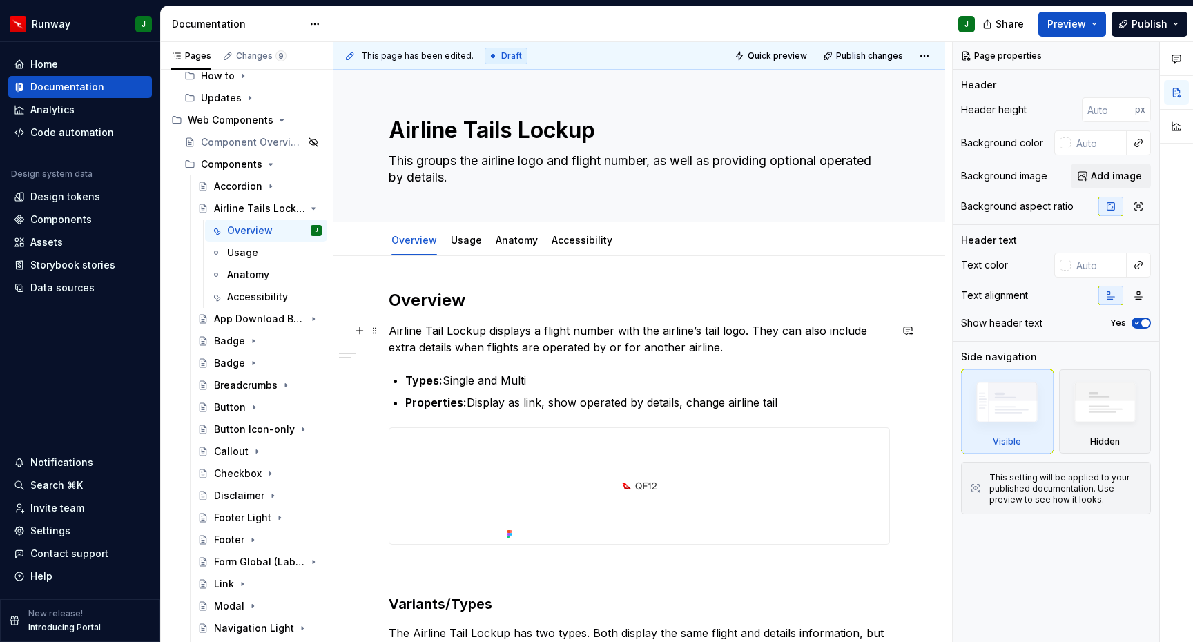
click at [447, 332] on p "Airline Tail Lockup displays a flight number with the airline’s tail logo. They…" at bounding box center [639, 338] width 501 height 33
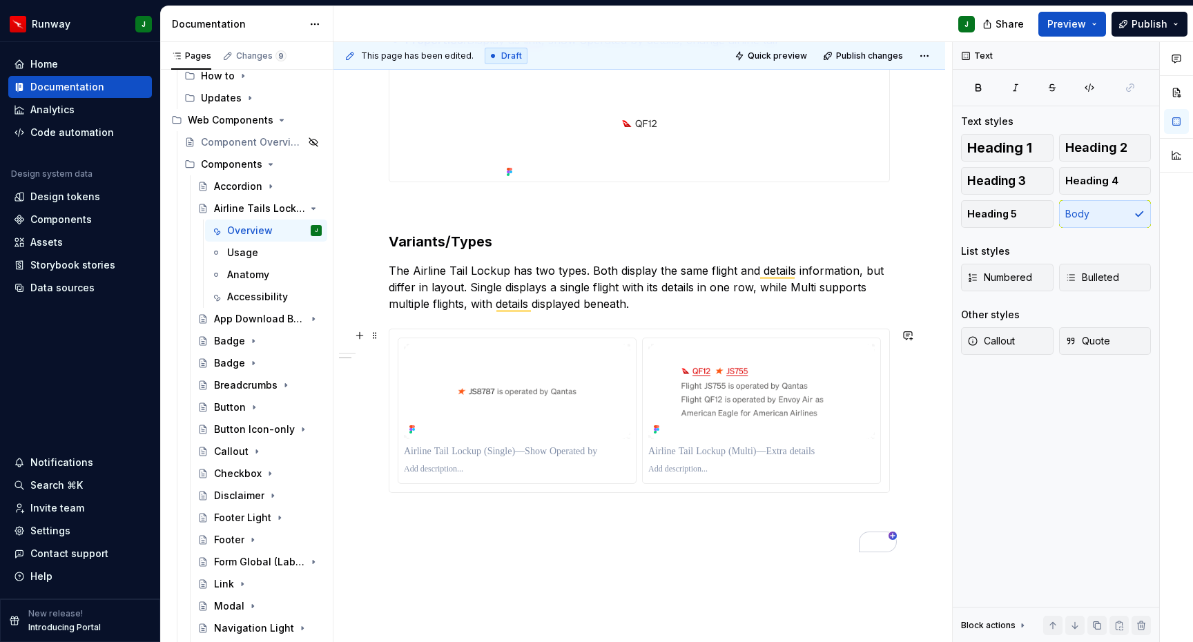
scroll to position [348, 0]
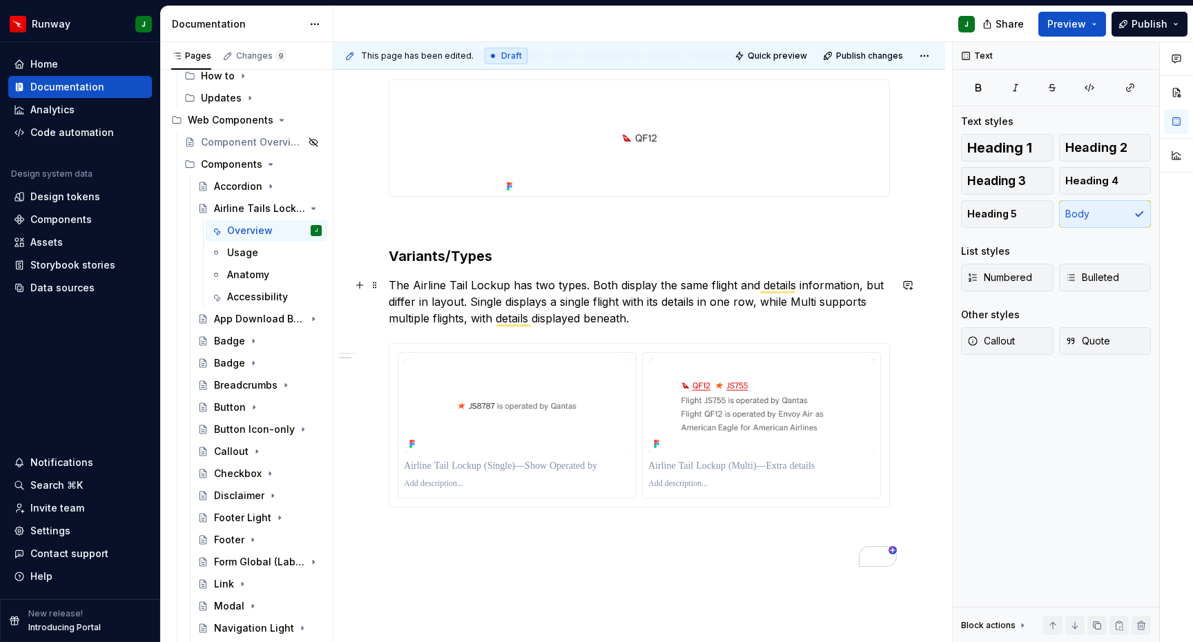
click at [662, 308] on p "The Airline Tail Lockup has two types. Both display the same flight and details…" at bounding box center [639, 302] width 501 height 50
drag, startPoint x: 678, startPoint y: 299, endPoint x: 781, endPoint y: 289, distance: 104.0
click at [679, 299] on p "The Airline Tail Lockup has two types. Both display the same flight and details…" at bounding box center [639, 302] width 501 height 50
click at [785, 300] on p "The Airline Tail Lockup has two types. Both display the same flight and details…" at bounding box center [639, 302] width 501 height 50
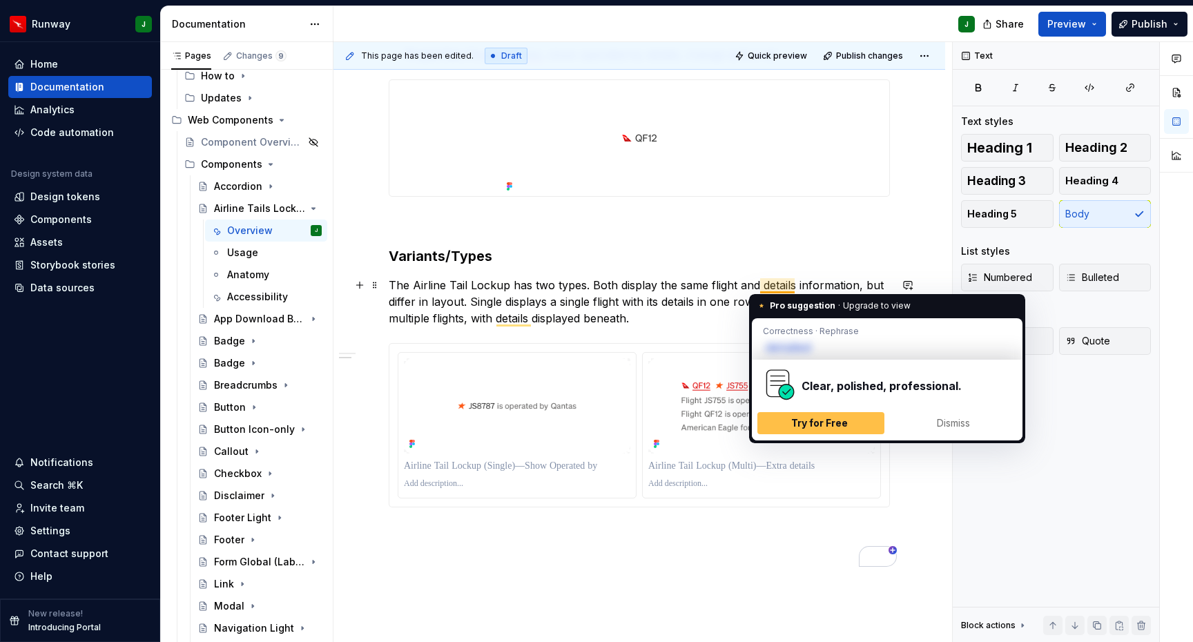
type textarea "*"
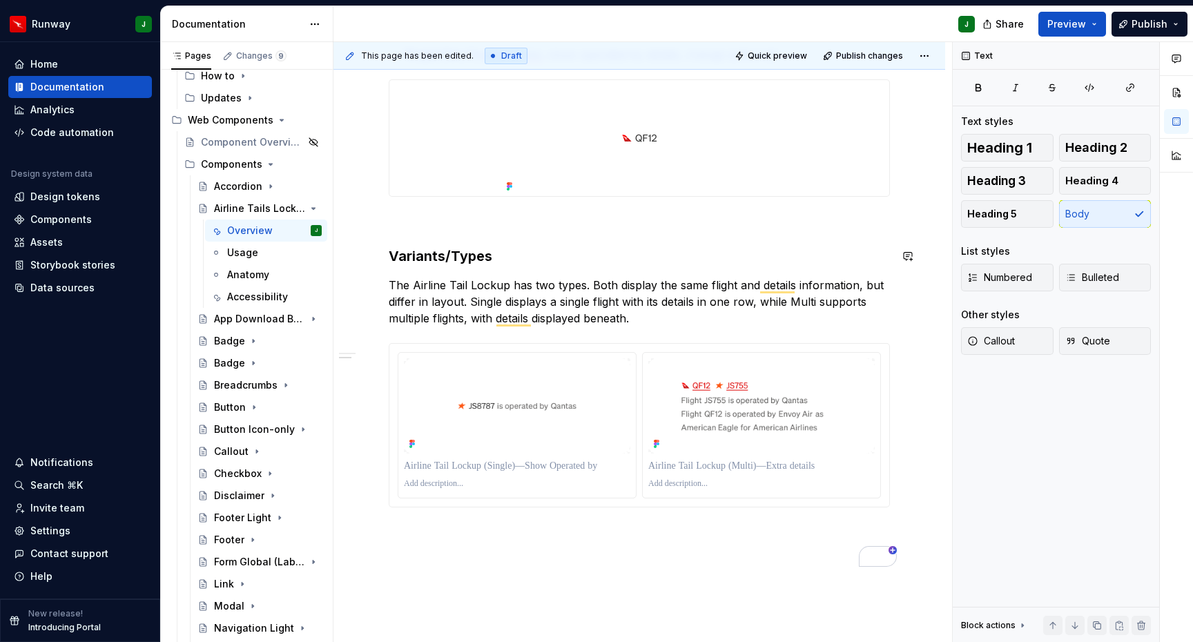
click at [0, 0] on span "**********" at bounding box center [0, 0] width 0 height 0
type textarea "*"
drag, startPoint x: 613, startPoint y: 304, endPoint x: 598, endPoint y: 306, distance: 15.3
click at [611, 304] on p "The Airline Tail Lockup has two types. Both display the same flight and details…" at bounding box center [639, 302] width 501 height 50
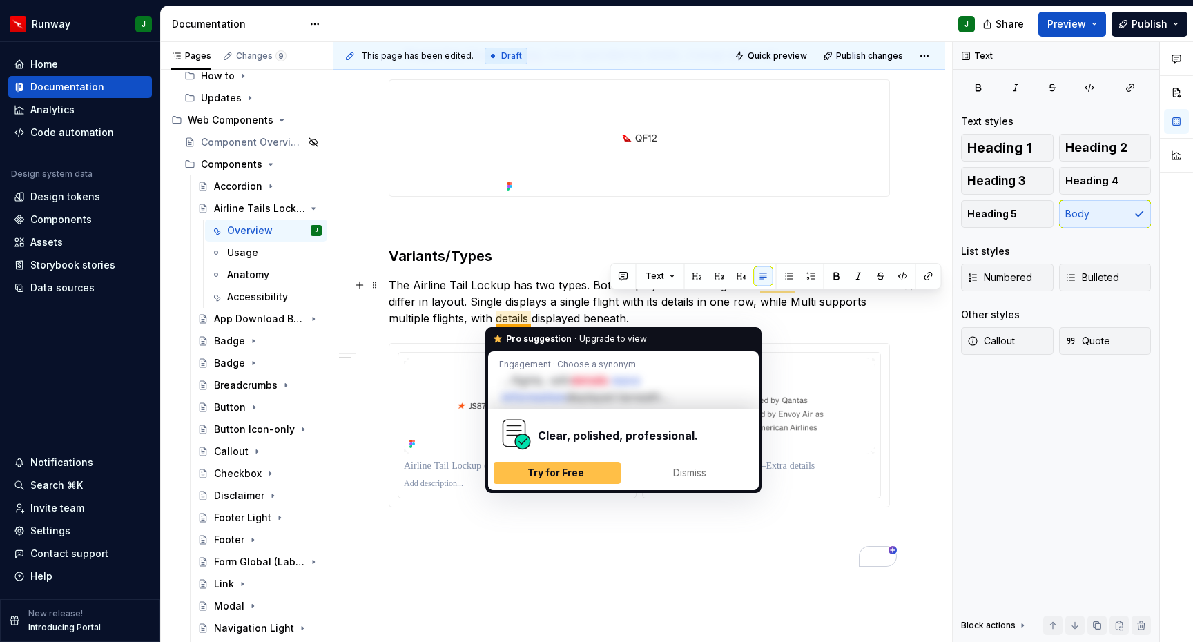
click at [512, 304] on p "The Airline Tail Lockup has two types. Both display the same flight and details…" at bounding box center [639, 302] width 501 height 50
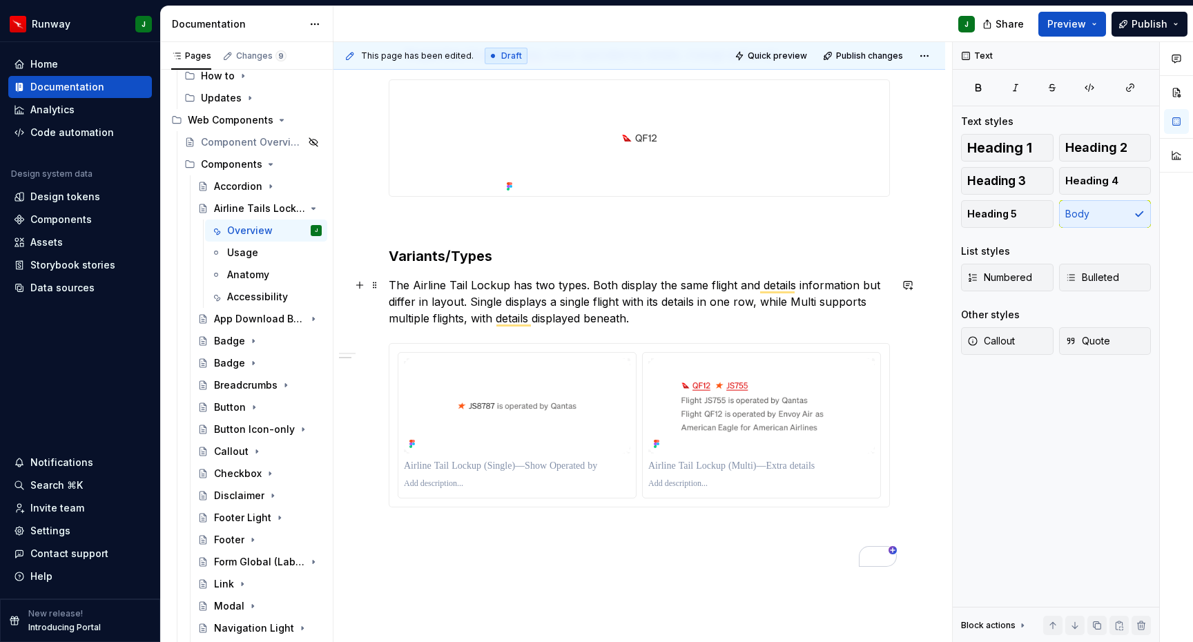
click at [512, 311] on p "The Airline Tail Lockup has two types. Both display the same flight and details…" at bounding box center [639, 302] width 501 height 50
click at [489, 302] on p "The Airline Tail Lockup has two types. Both display the same flight and details…" at bounding box center [639, 302] width 501 height 50
click at [803, 302] on p "The Airline Tail Lockup has two types. Both display the same flight and details…" at bounding box center [639, 302] width 501 height 50
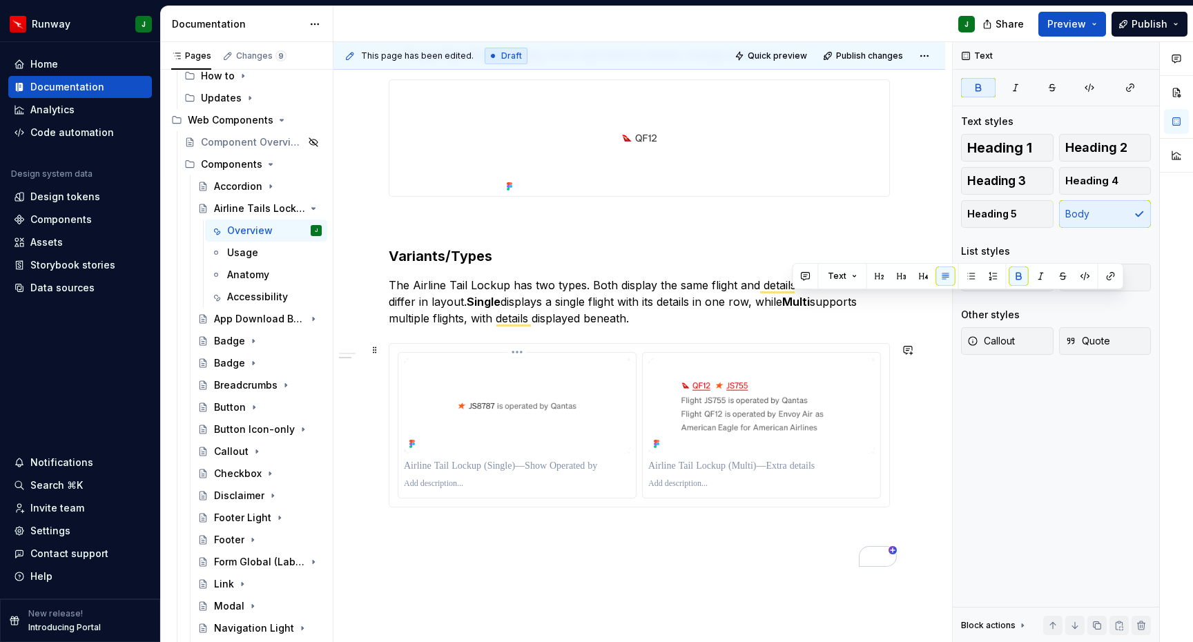
click at [445, 467] on p "To enrich screen reader interactions, please activate Accessibility in Grammarl…" at bounding box center [517, 466] width 226 height 14
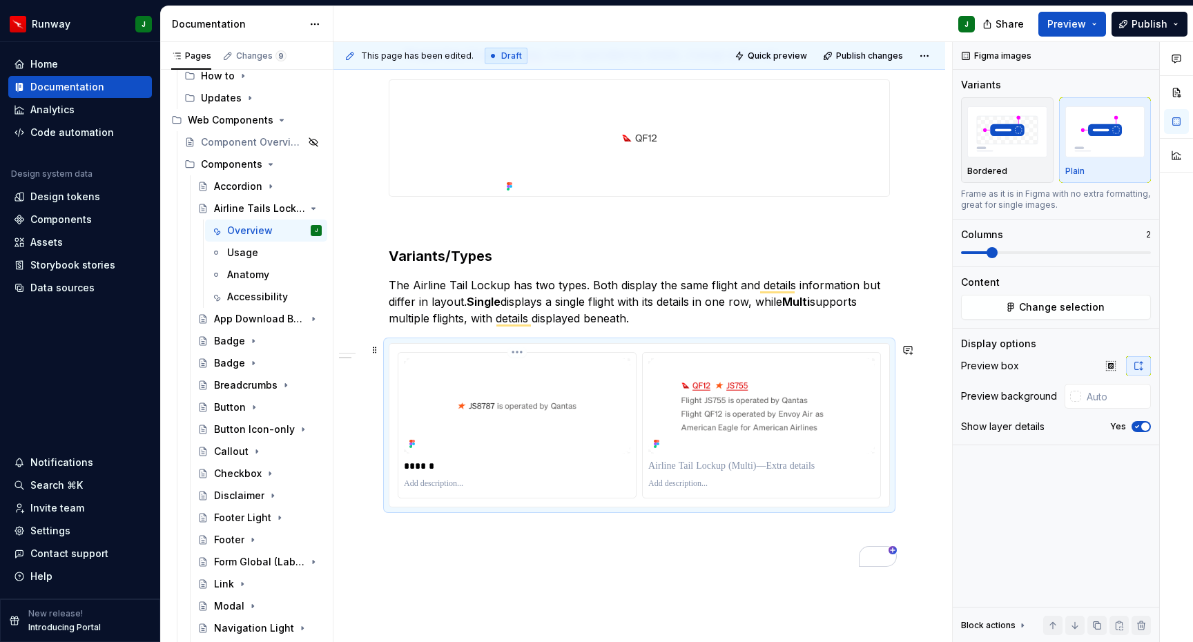
click at [438, 487] on p "To enrich screen reader interactions, please activate Accessibility in Grammarl…" at bounding box center [517, 483] width 226 height 11
click at [708, 468] on p "To enrich screen reader interactions, please activate Accessibility in Grammarl…" at bounding box center [761, 466] width 226 height 14
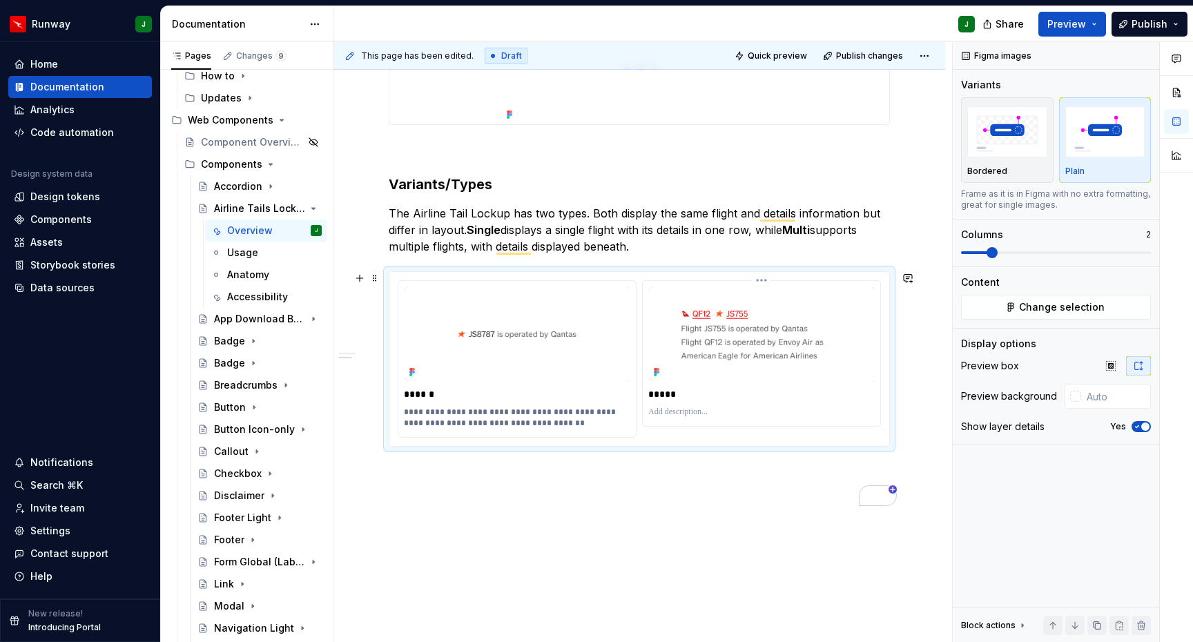
click at [676, 416] on p "To enrich screen reader interactions, please activate Accessibility in Grammarl…" at bounding box center [761, 411] width 226 height 11
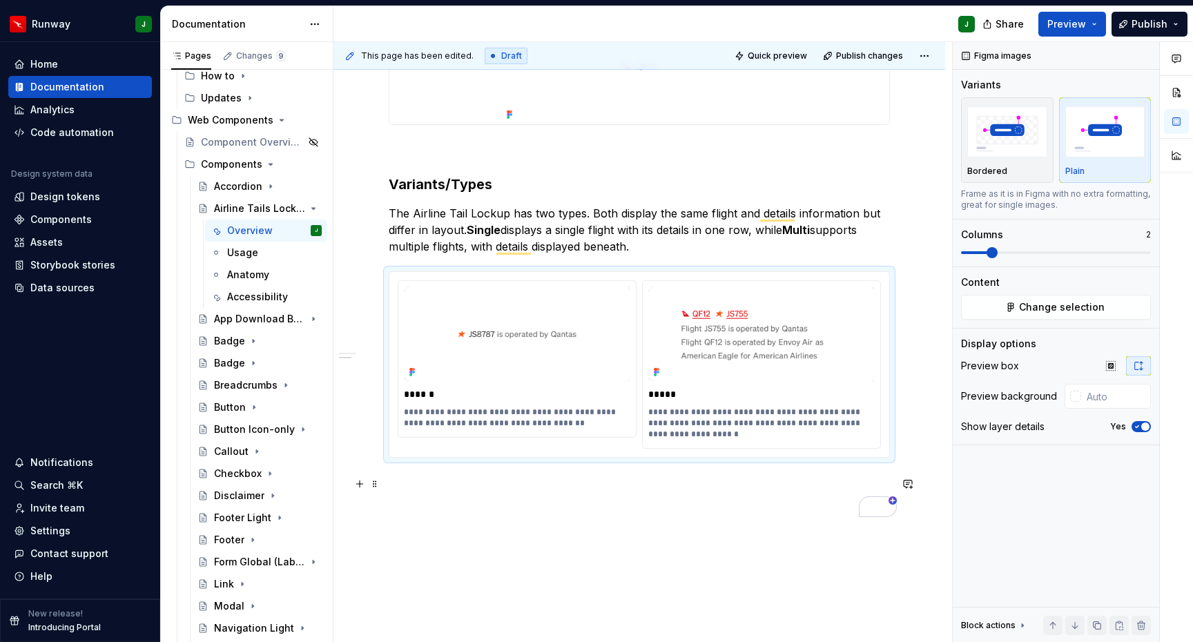
click at [621, 481] on p "To enrich screen reader interactions, please activate Accessibility in Grammarl…" at bounding box center [639, 482] width 501 height 17
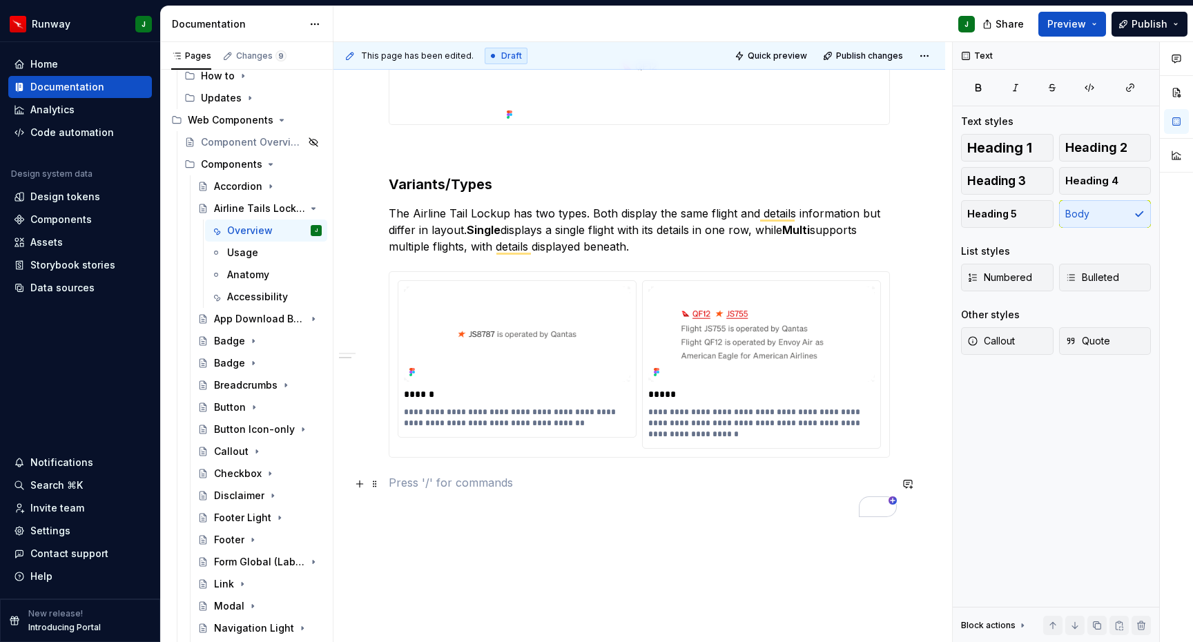
click at [605, 485] on p "To enrich screen reader interactions, please activate Accessibility in Grammarl…" at bounding box center [639, 482] width 501 height 17
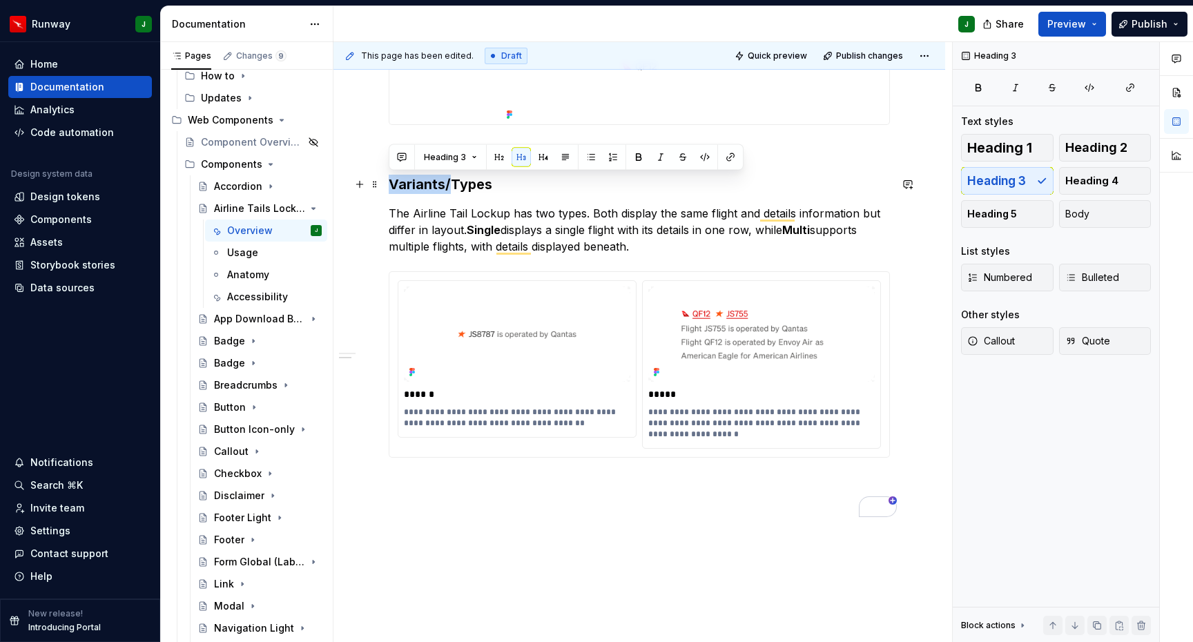
drag, startPoint x: 451, startPoint y: 182, endPoint x: 382, endPoint y: 179, distance: 69.1
click at [382, 179] on div "**********" at bounding box center [638, 280] width 611 height 888
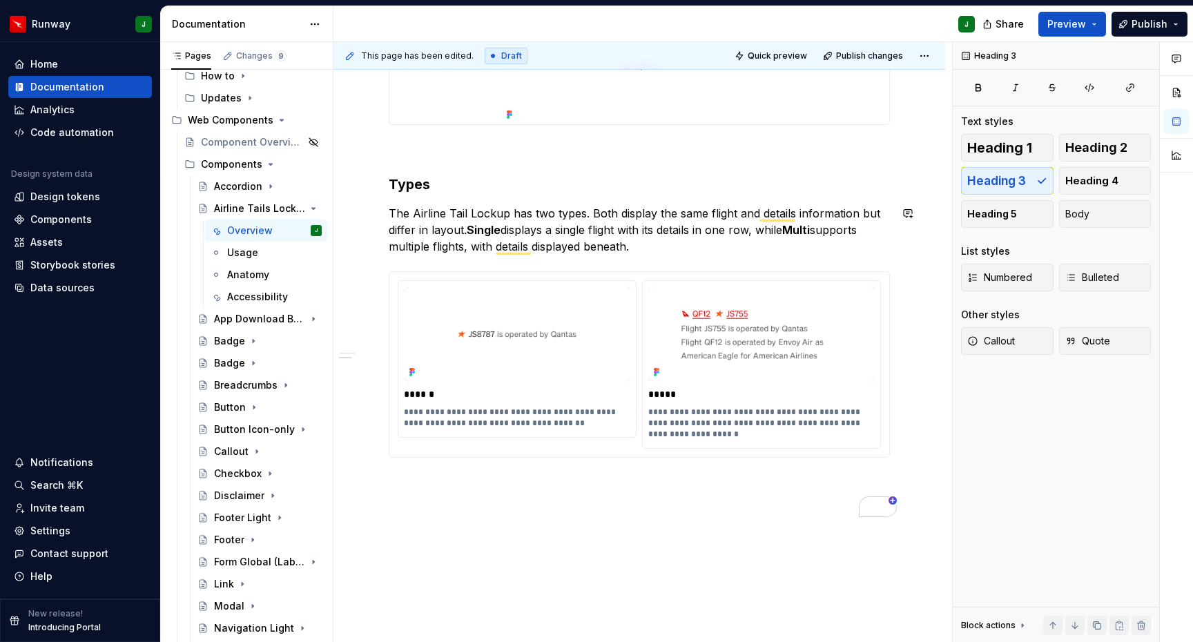
click at [416, 188] on h3 "Types" at bounding box center [639, 184] width 501 height 19
click at [415, 189] on h3 "Types" at bounding box center [639, 184] width 501 height 19
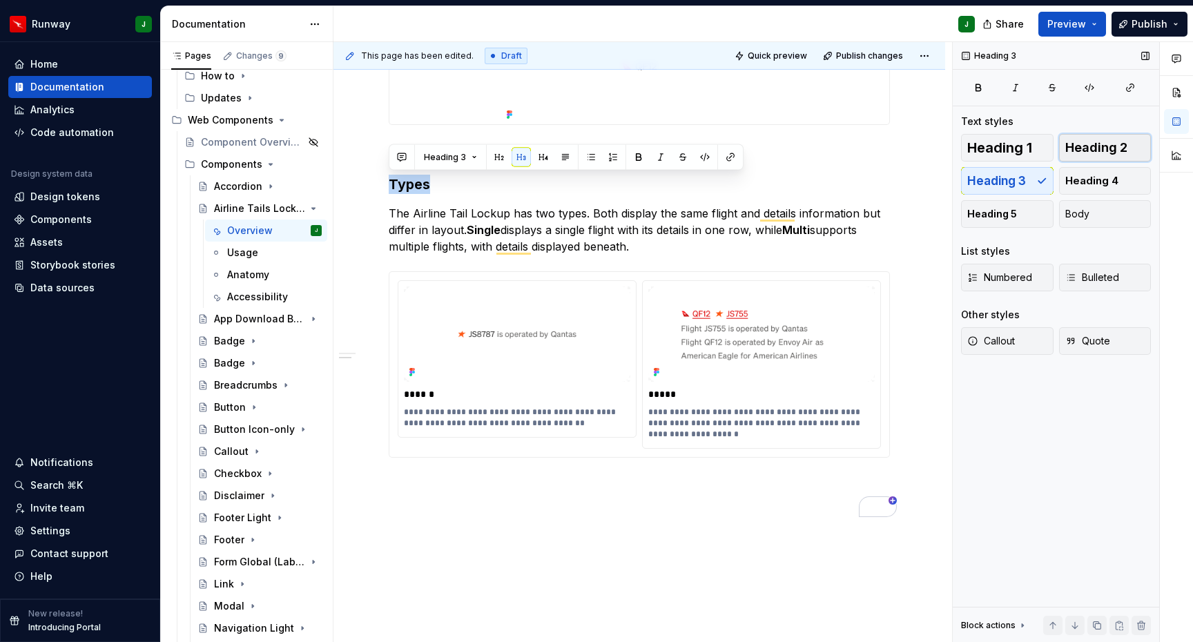
click at [1110, 150] on span "Heading 2" at bounding box center [1096, 148] width 62 height 14
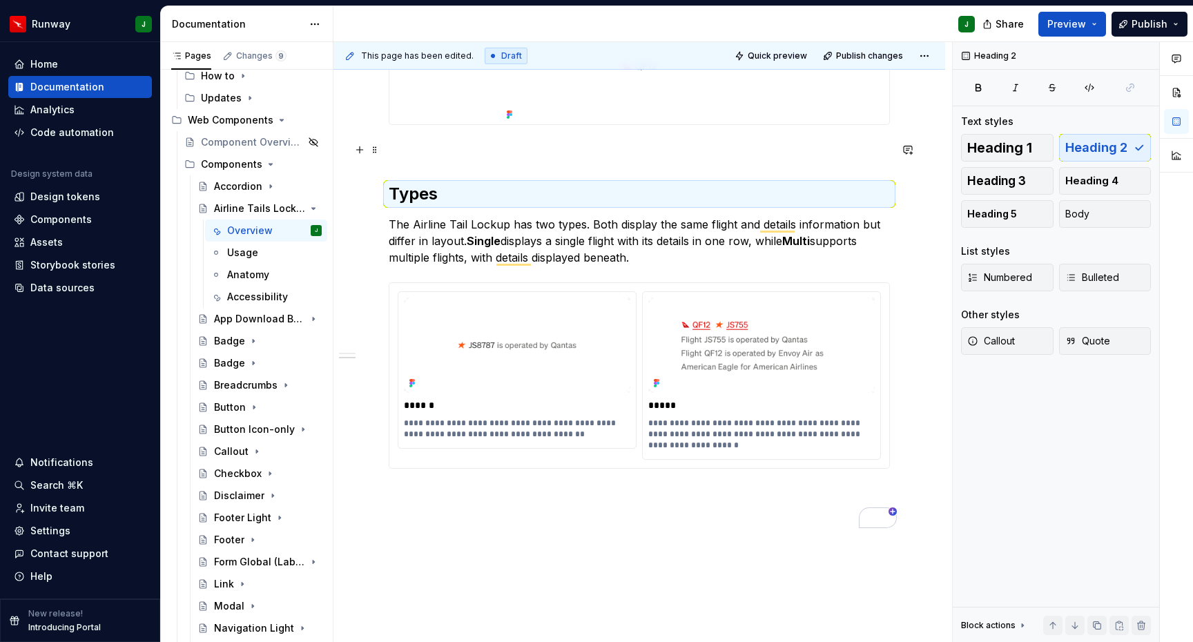
click at [460, 152] on p "To enrich screen reader interactions, please activate Accessibility in Grammarl…" at bounding box center [639, 149] width 501 height 17
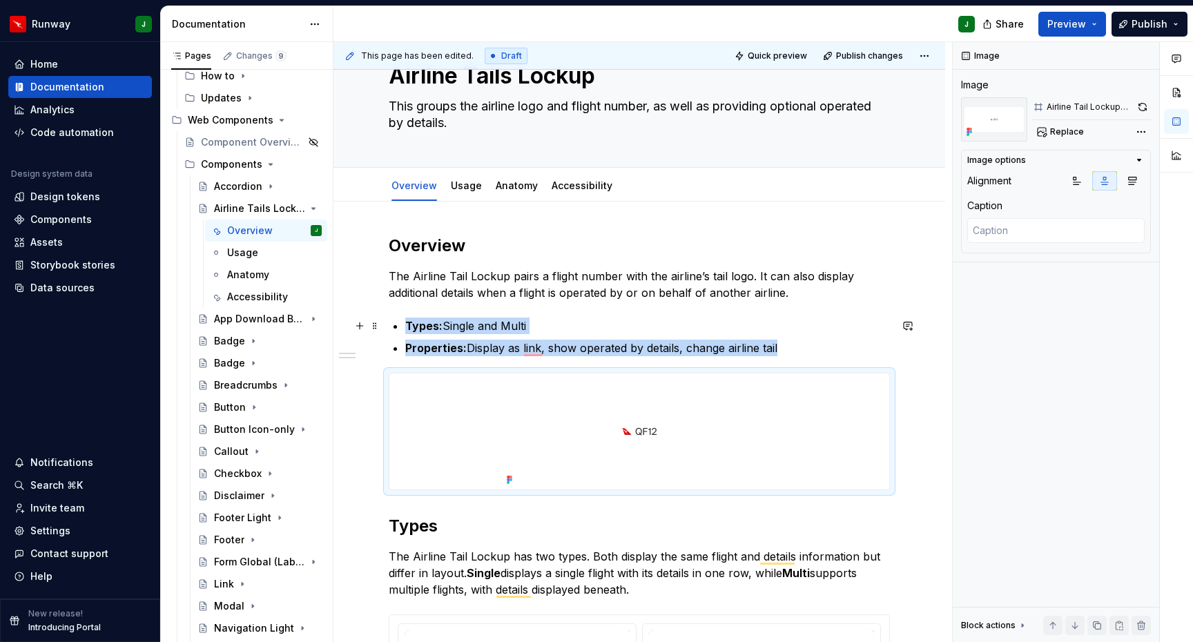
scroll to position [50, 0]
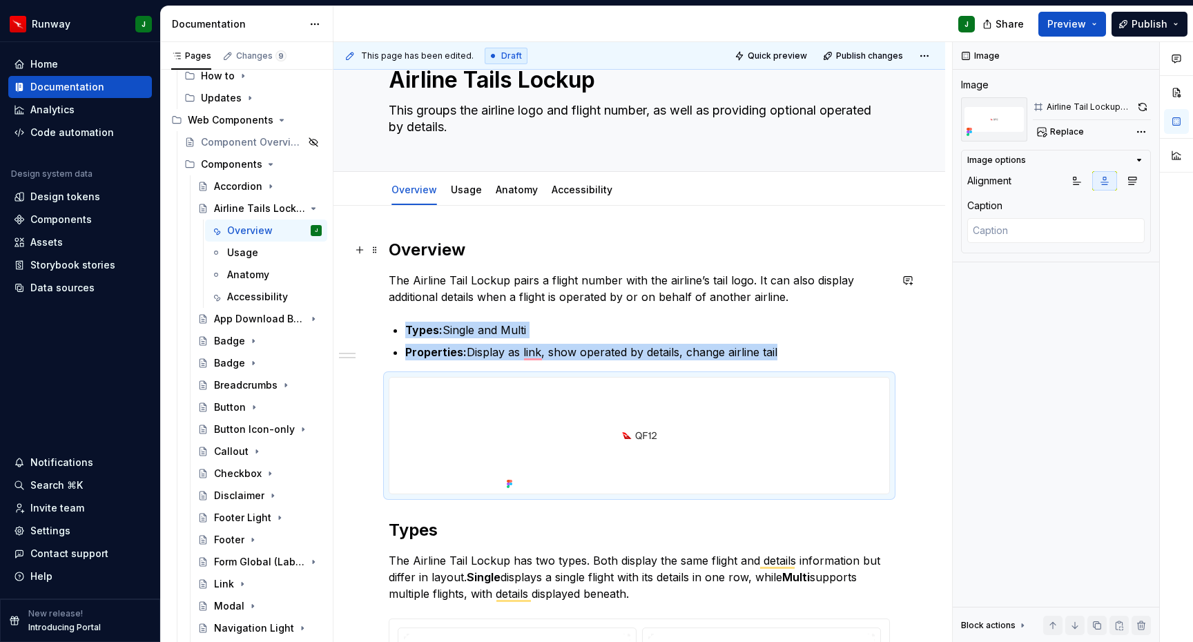
click at [434, 255] on h2 "Overview" at bounding box center [639, 250] width 501 height 22
click at [433, 255] on h2 "Overview" at bounding box center [639, 250] width 501 height 22
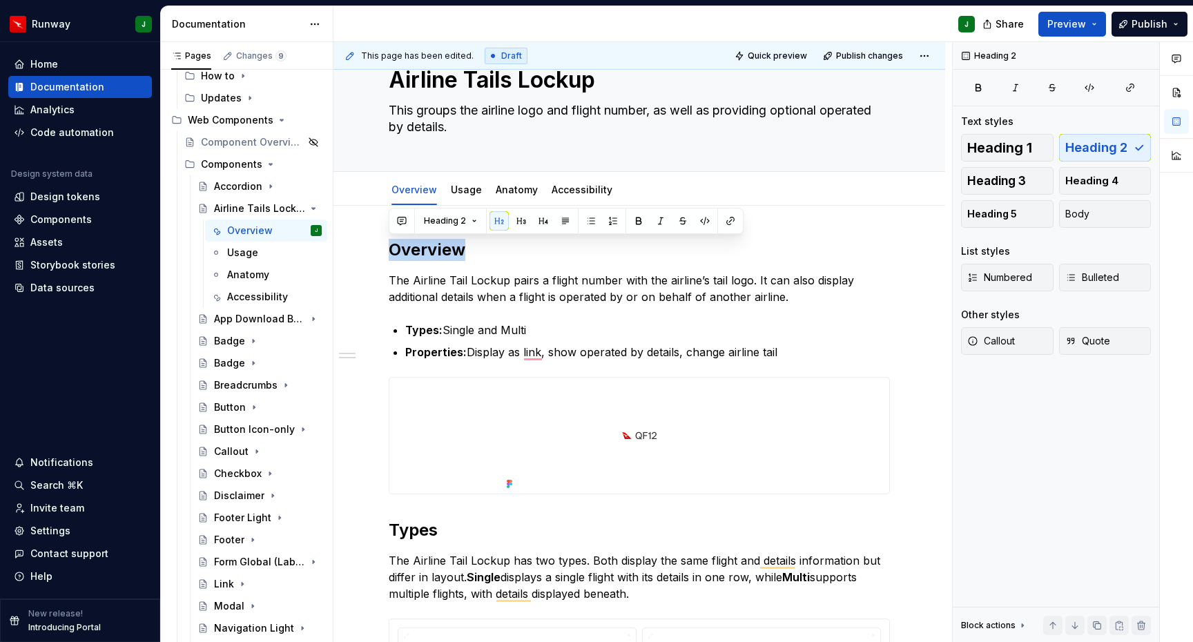
type textarea "*"
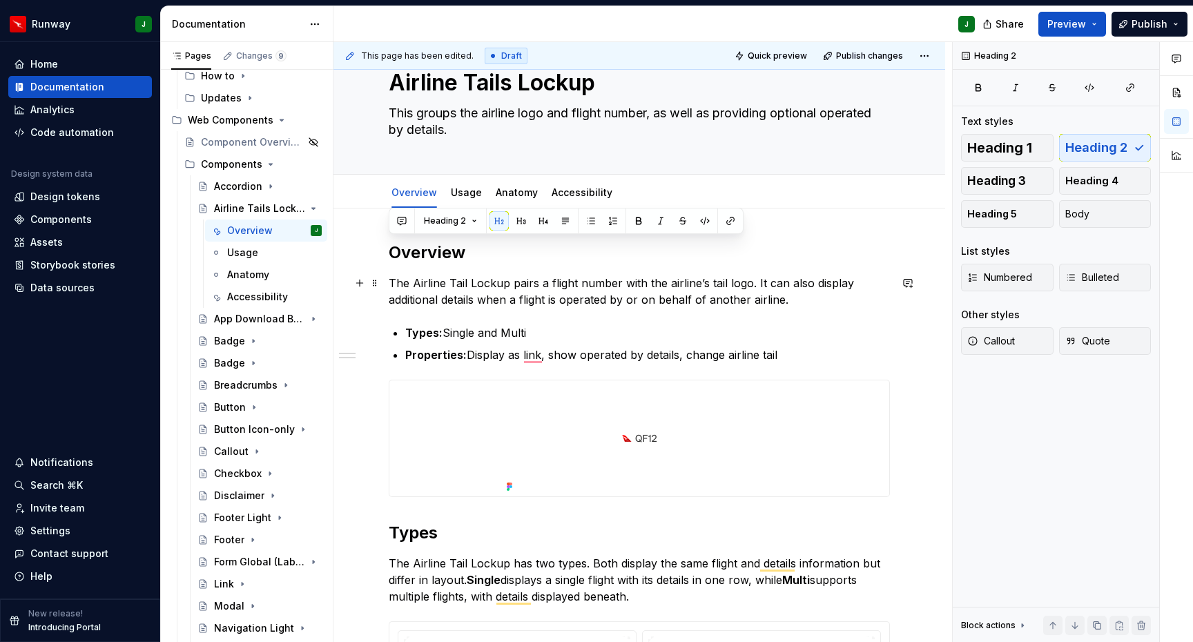
click at [489, 285] on p "The Airline Tail Lockup pairs a flight number with the airline’s tail logo. It …" at bounding box center [639, 291] width 501 height 33
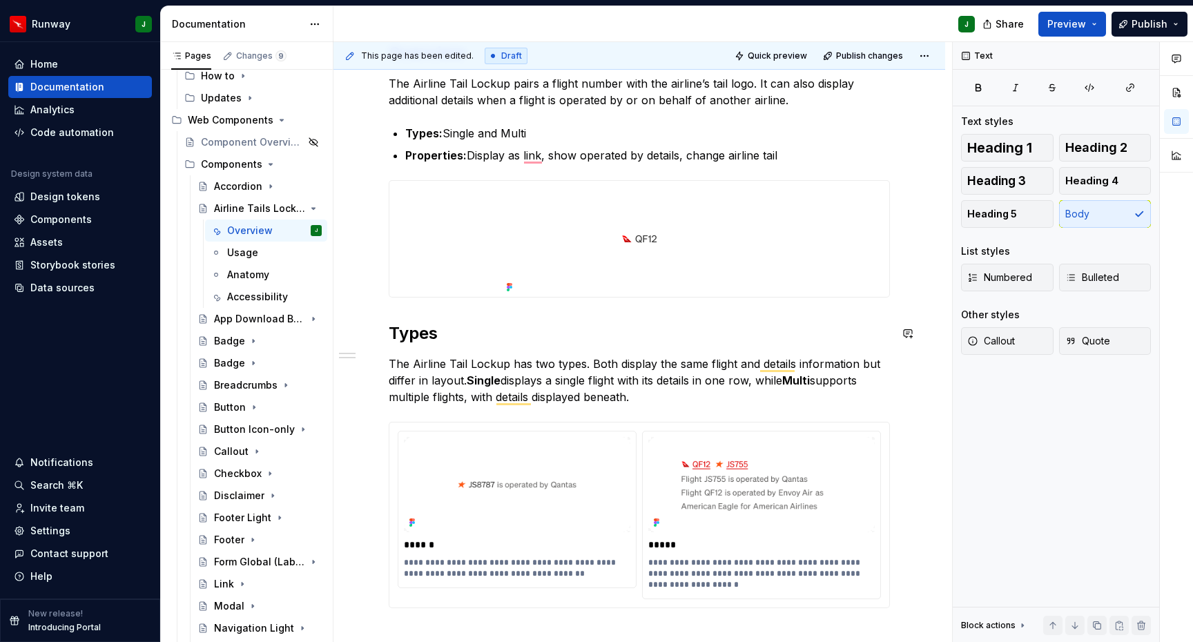
scroll to position [230, 0]
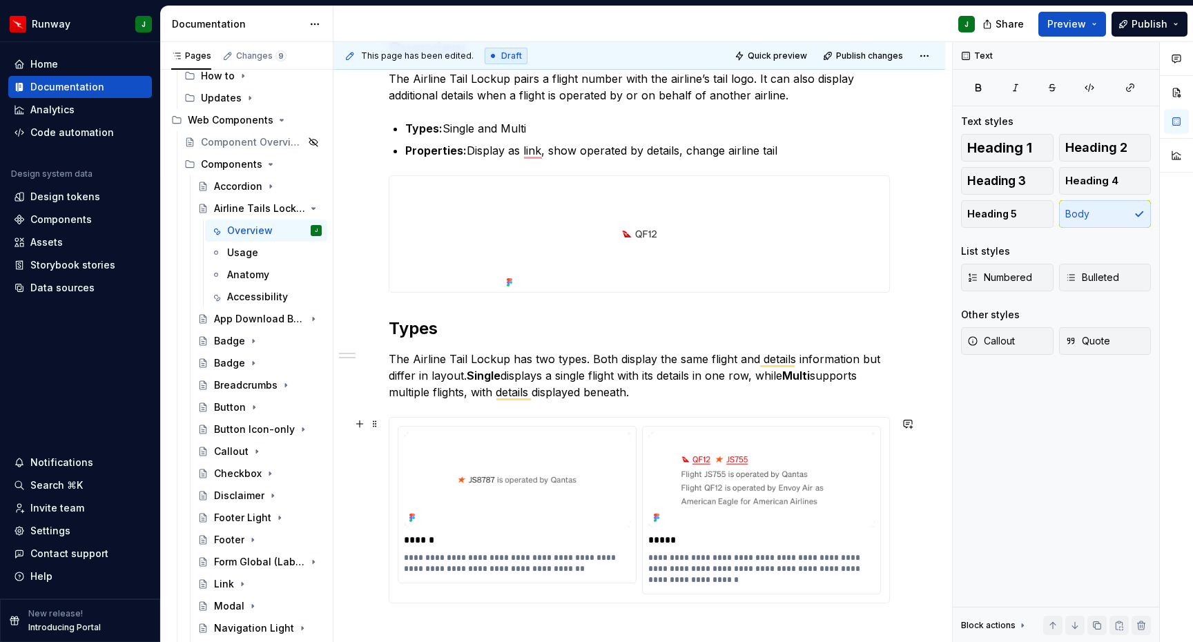
click at [0, 0] on span "*******" at bounding box center [0, 0] width 0 height 0
drag, startPoint x: 527, startPoint y: 562, endPoint x: 560, endPoint y: 565, distance: 33.9
click at [527, 562] on p "**********" at bounding box center [519, 563] width 230 height 22
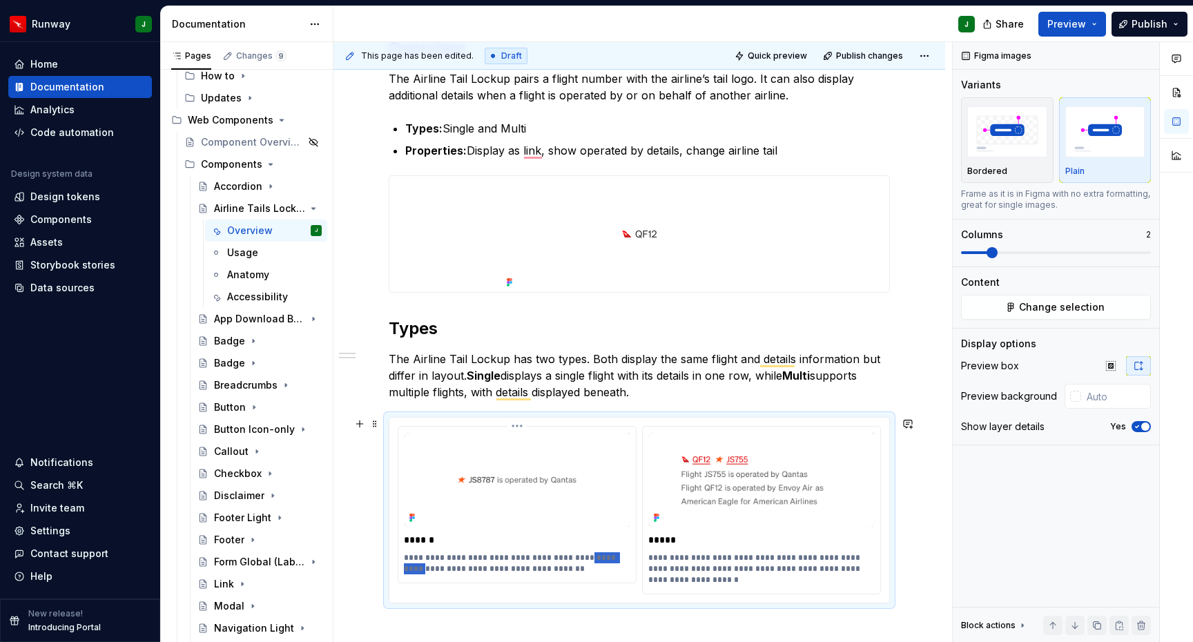
drag, startPoint x: 565, startPoint y: 560, endPoint x: 610, endPoint y: 562, distance: 44.9
click at [610, 562] on p "**********" at bounding box center [519, 563] width 230 height 22
click at [663, 560] on p "**********" at bounding box center [763, 568] width 230 height 33
click at [564, 571] on p "**********" at bounding box center [519, 563] width 230 height 22
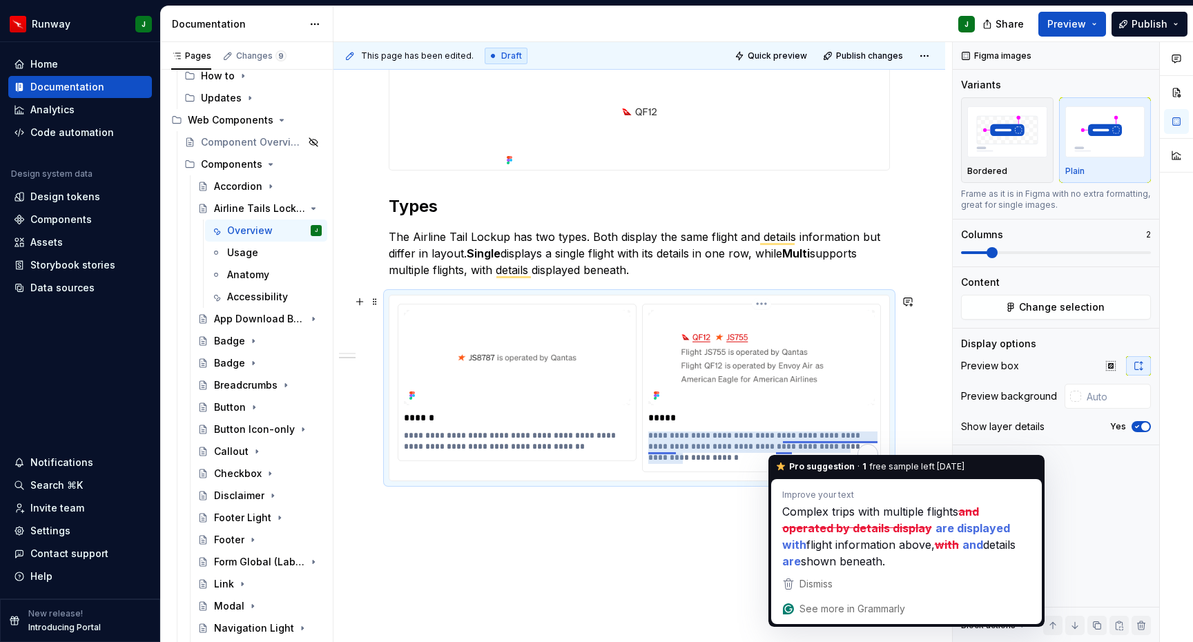
click at [787, 447] on p "**********" at bounding box center [763, 446] width 230 height 33
click at [785, 447] on p "**********" at bounding box center [763, 446] width 230 height 33
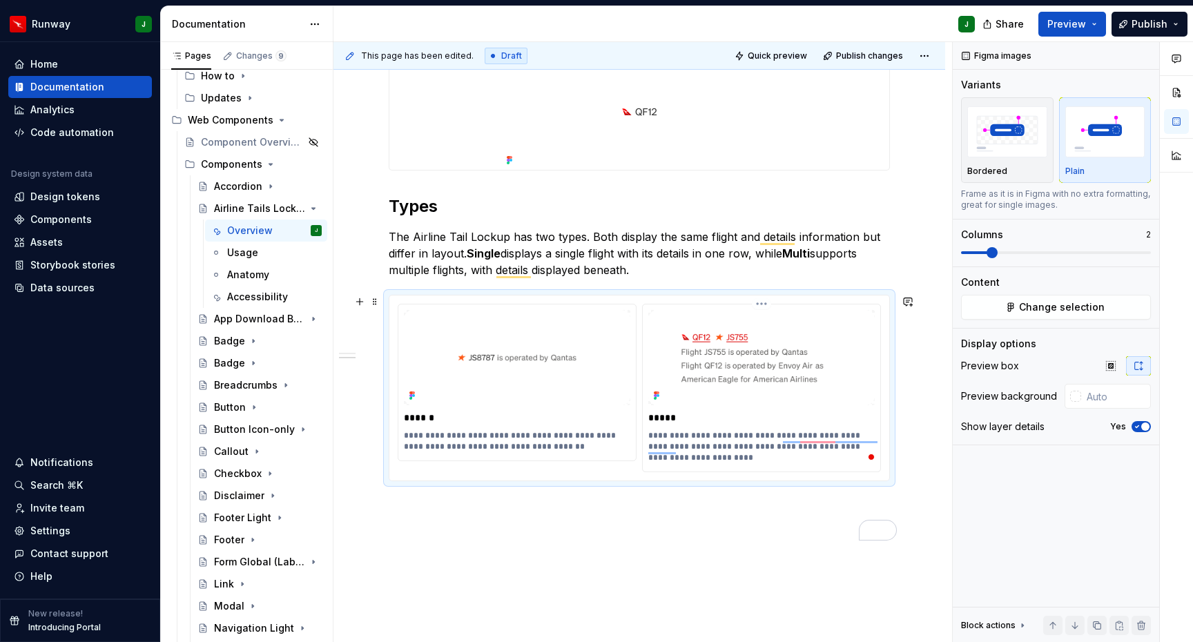
click at [659, 438] on p "**********" at bounding box center [763, 446] width 230 height 33
click at [702, 447] on p "**********" at bounding box center [763, 446] width 230 height 33
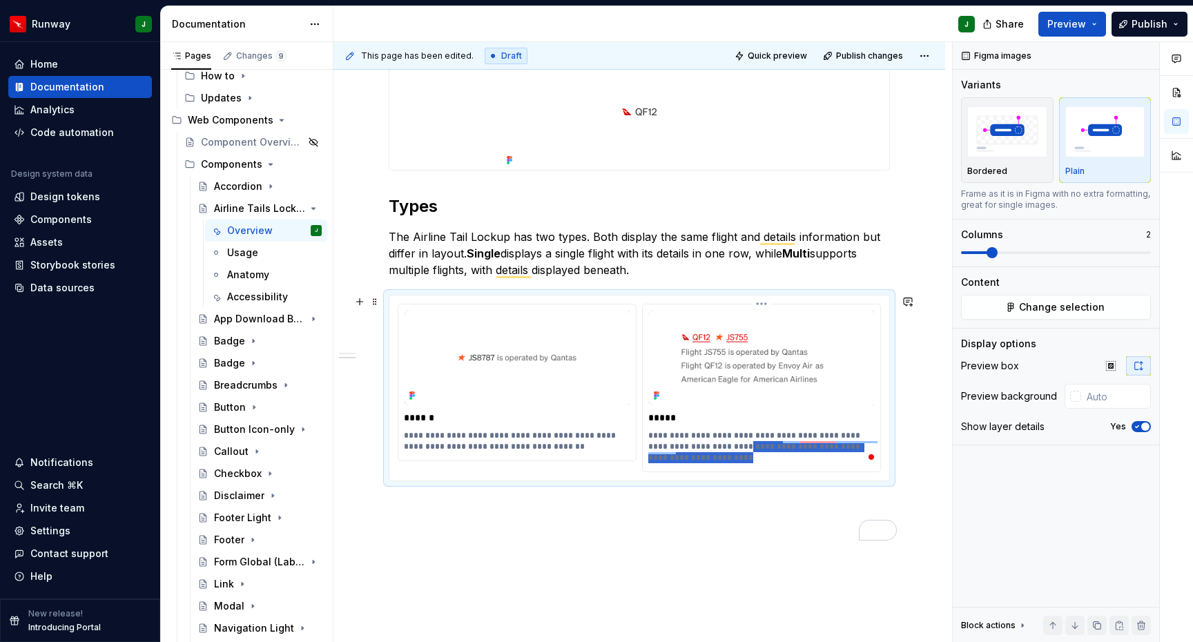
click at [709, 447] on p "**********" at bounding box center [763, 446] width 230 height 33
type textarea "*"
